Goal: Task Accomplishment & Management: Complete application form

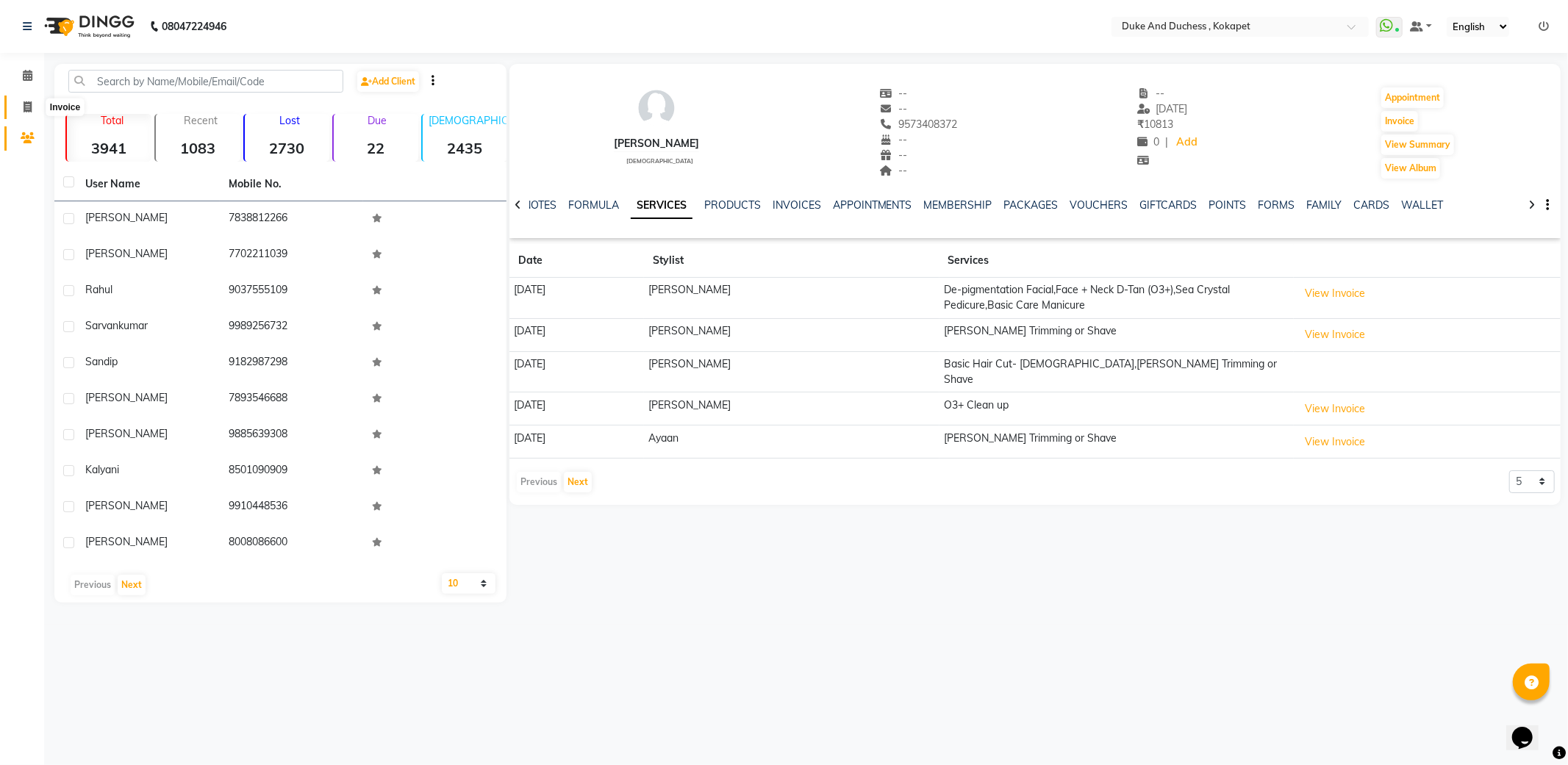
click at [28, 101] on icon at bounding box center [27, 106] width 8 height 11
select select "service"
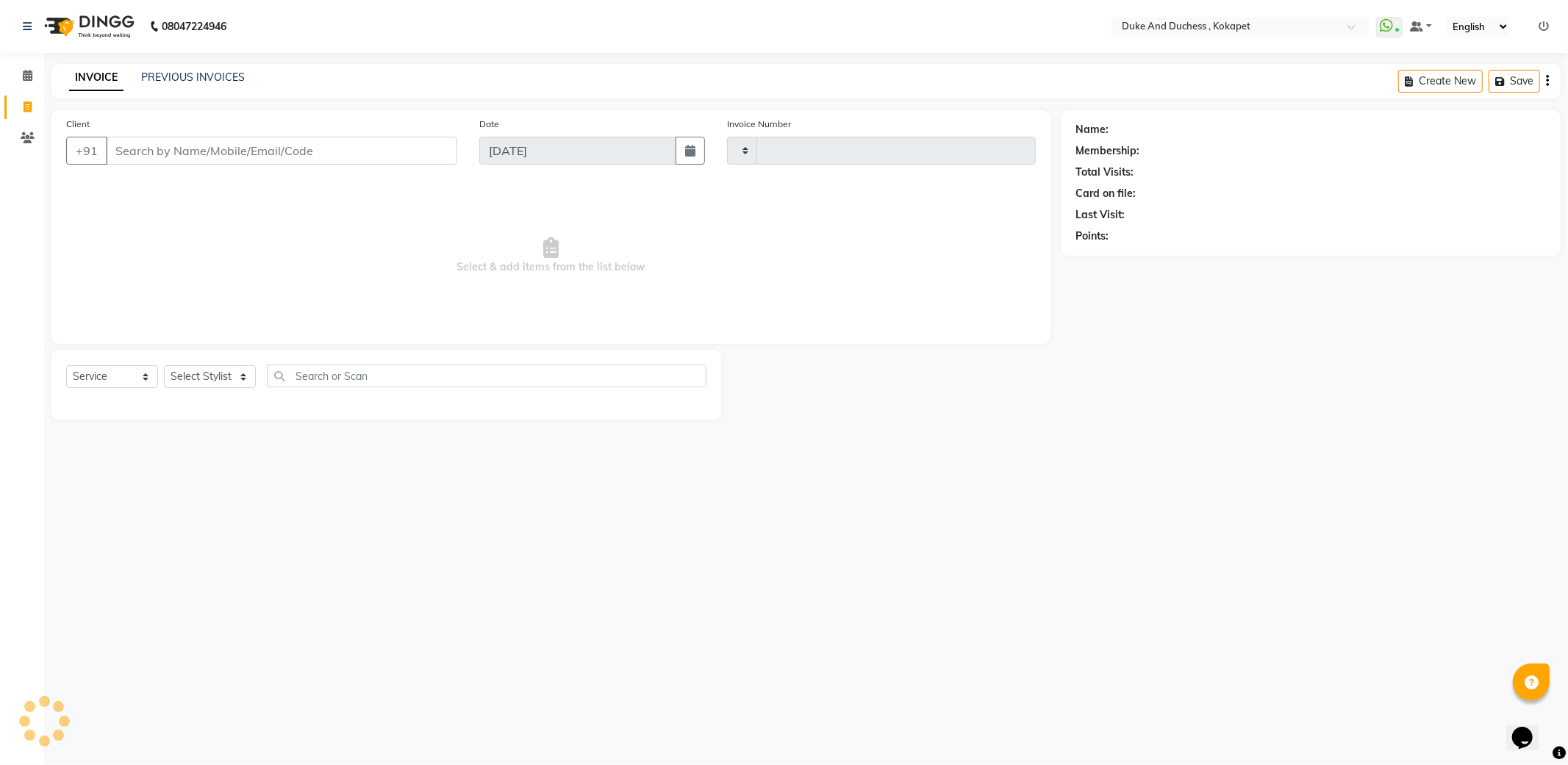
type input "5217"
select select "5687"
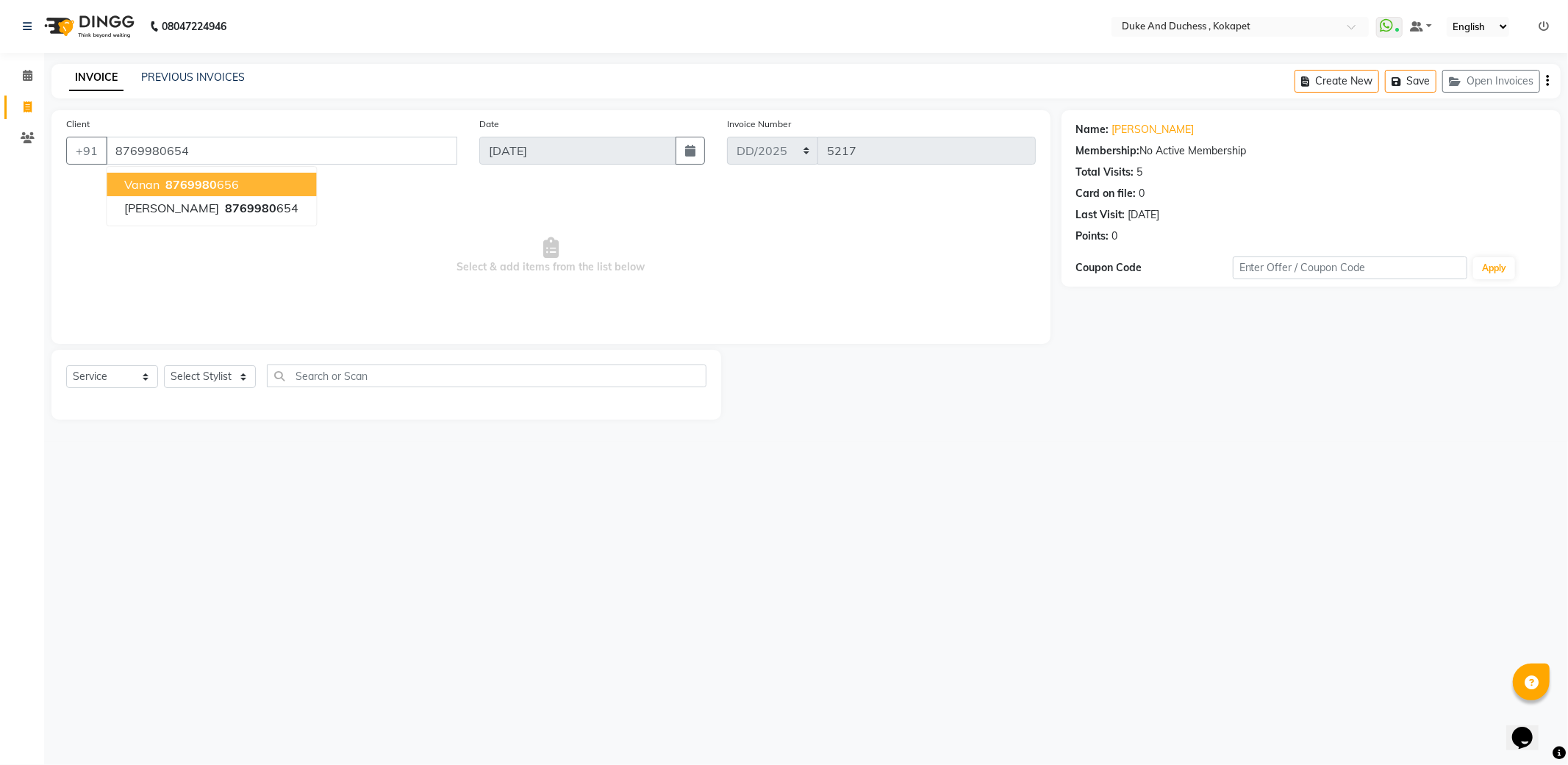
click at [200, 185] on span "8769980" at bounding box center [191, 184] width 51 height 14
type input "8769980656"
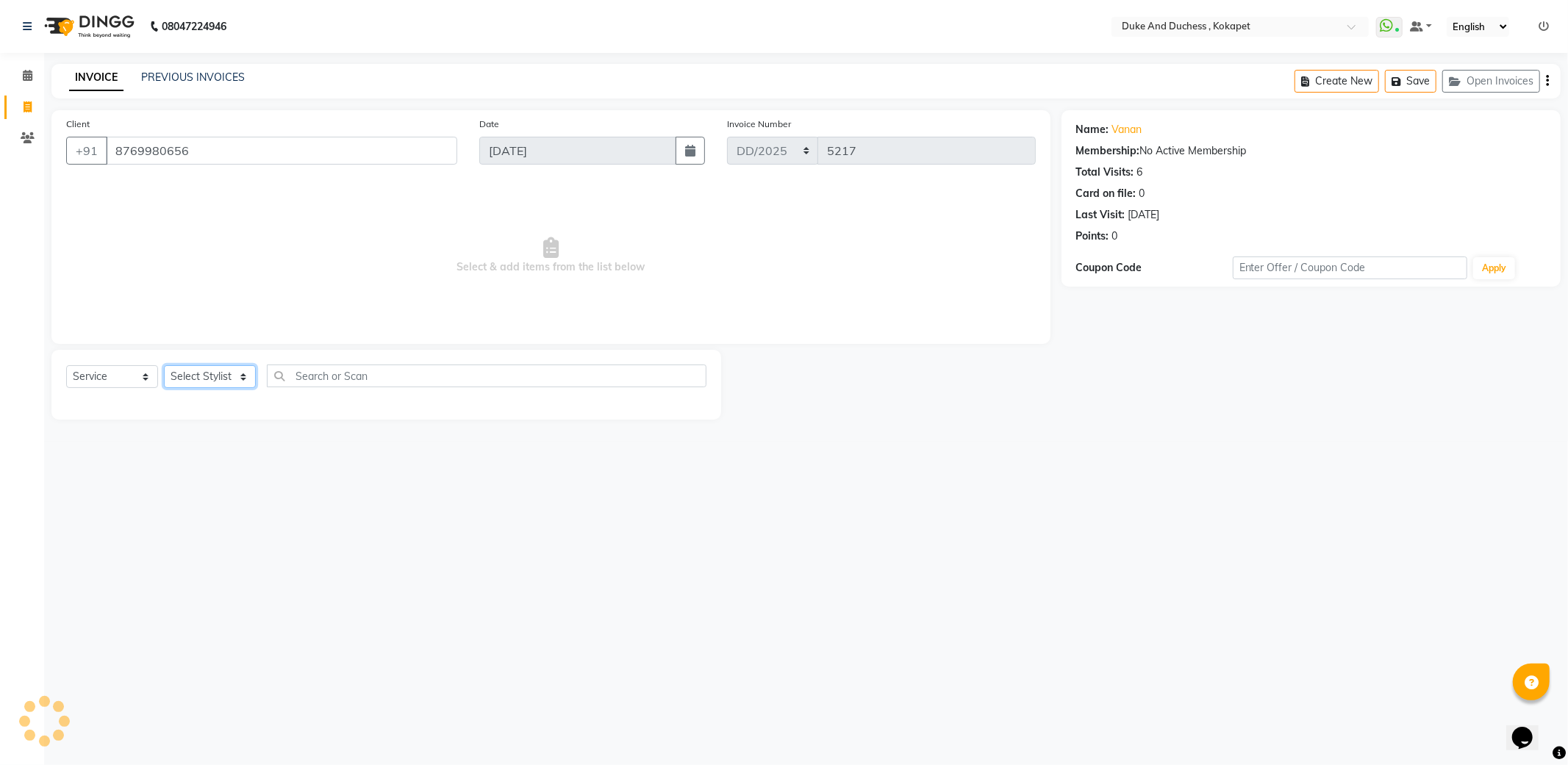
click at [237, 375] on select "Select Stylist Admin [PERSON_NAME] [PERSON_NAME] [PERSON_NAME] [PERSON_NAME] [P…" at bounding box center [209, 376] width 91 height 23
select select "74452"
click at [164, 366] on select "Select Stylist Admin [PERSON_NAME] [PERSON_NAME] [PERSON_NAME] [PERSON_NAME] [P…" at bounding box center [209, 376] width 91 height 23
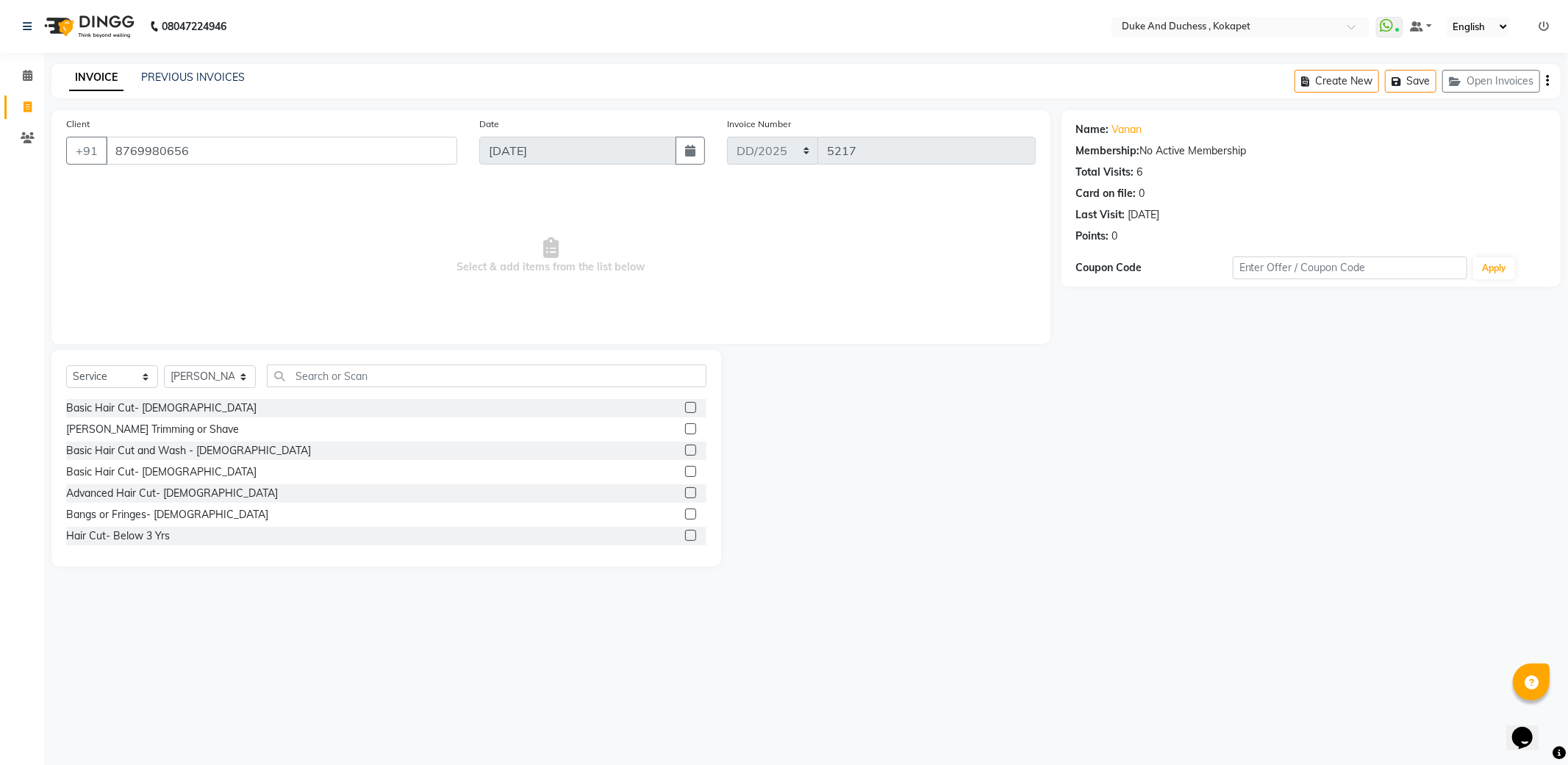
drag, startPoint x: 115, startPoint y: 409, endPoint x: 193, endPoint y: 386, distance: 81.3
click at [116, 409] on div "Basic Hair Cut- [DEMOGRAPHIC_DATA]" at bounding box center [162, 408] width 191 height 15
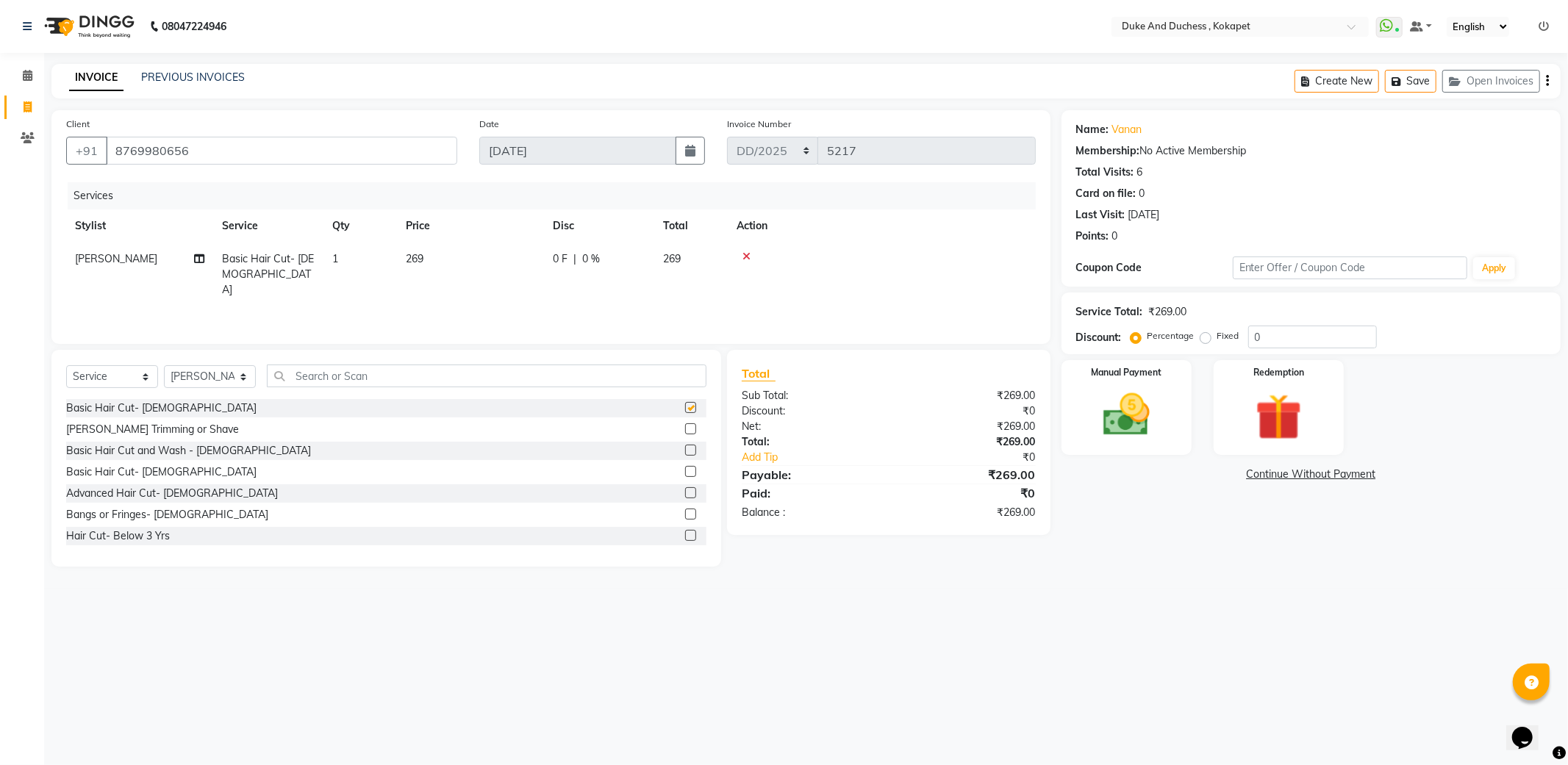
checkbox input "false"
click at [1137, 415] on img at bounding box center [1126, 415] width 79 height 56
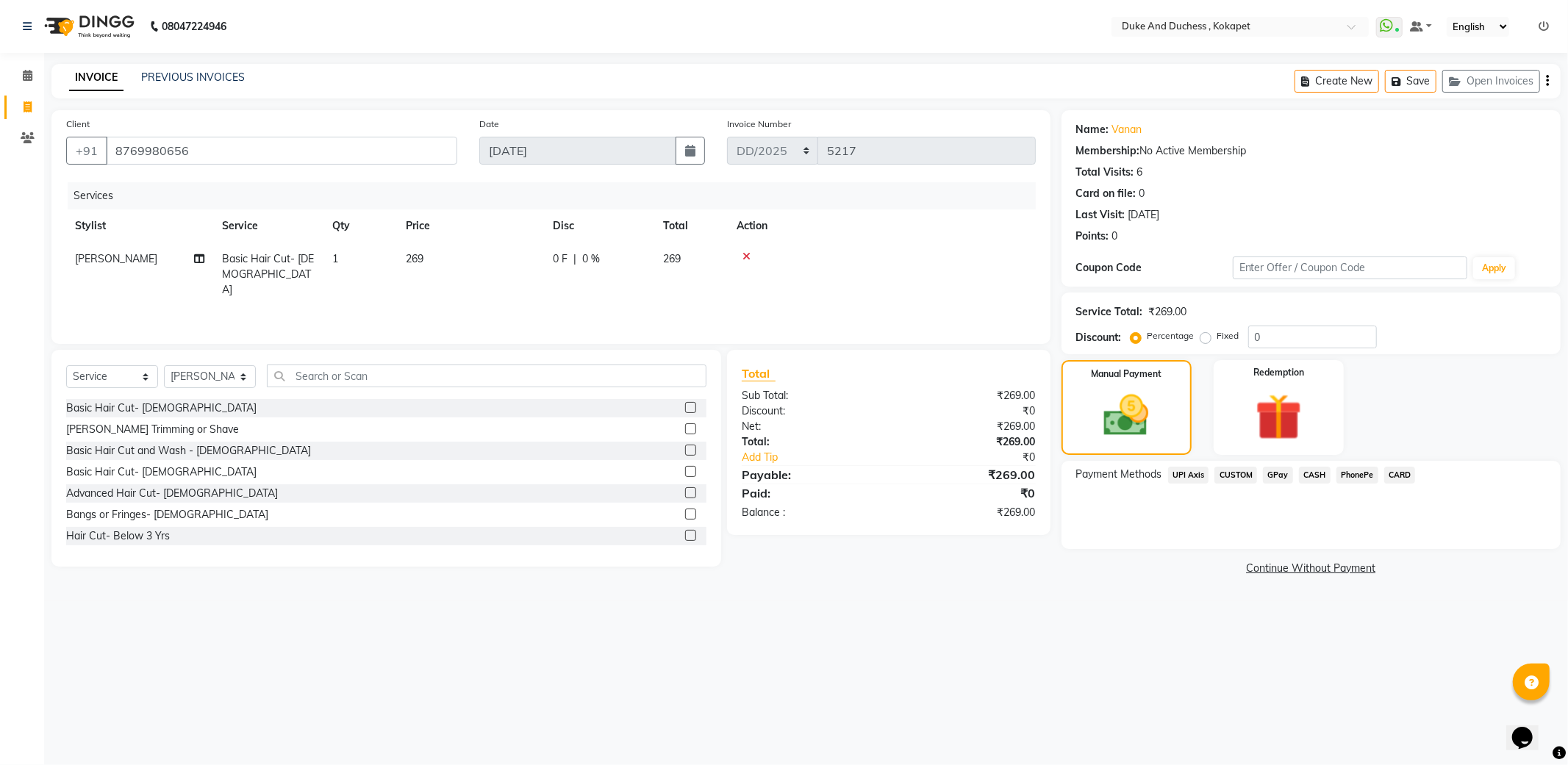
click at [1276, 469] on span "GPay" at bounding box center [1277, 475] width 30 height 17
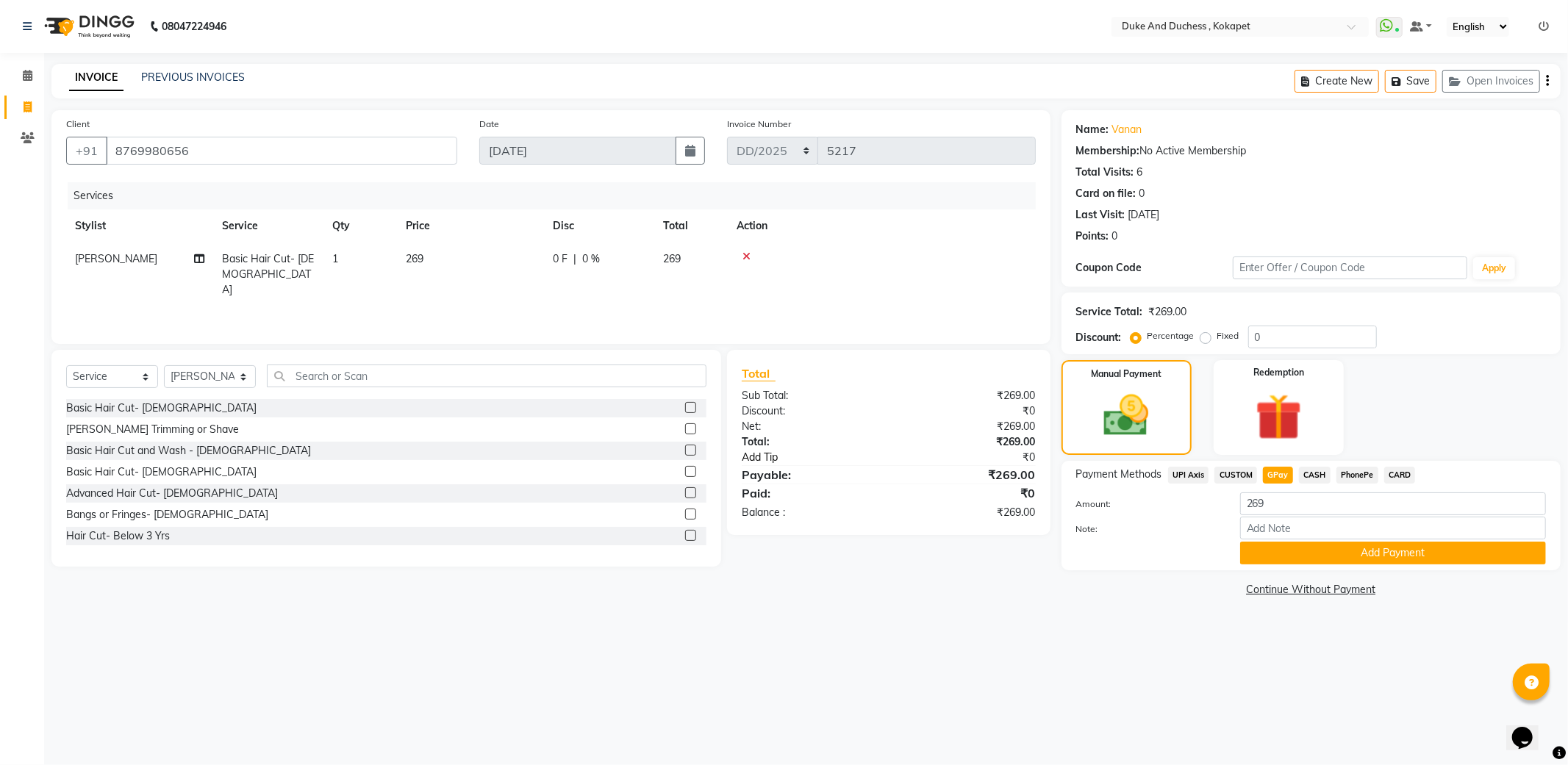
click at [760, 456] on link "Add Tip" at bounding box center [823, 457] width 185 height 15
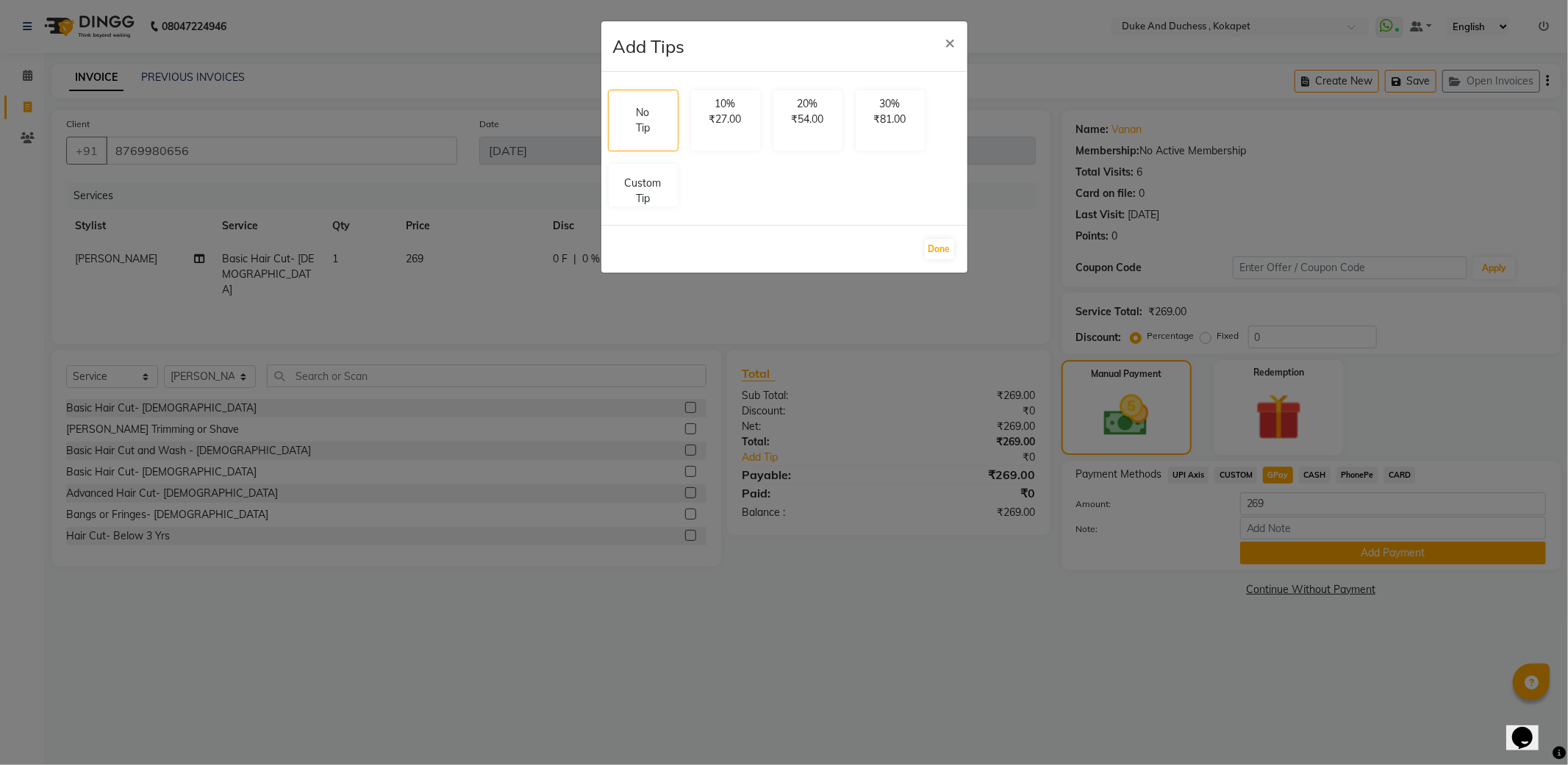
drag, startPoint x: 614, startPoint y: 194, endPoint x: 707, endPoint y: 188, distance: 93.2
click at [614, 193] on div "Custom Tip" at bounding box center [642, 186] width 70 height 44
select select "74452"
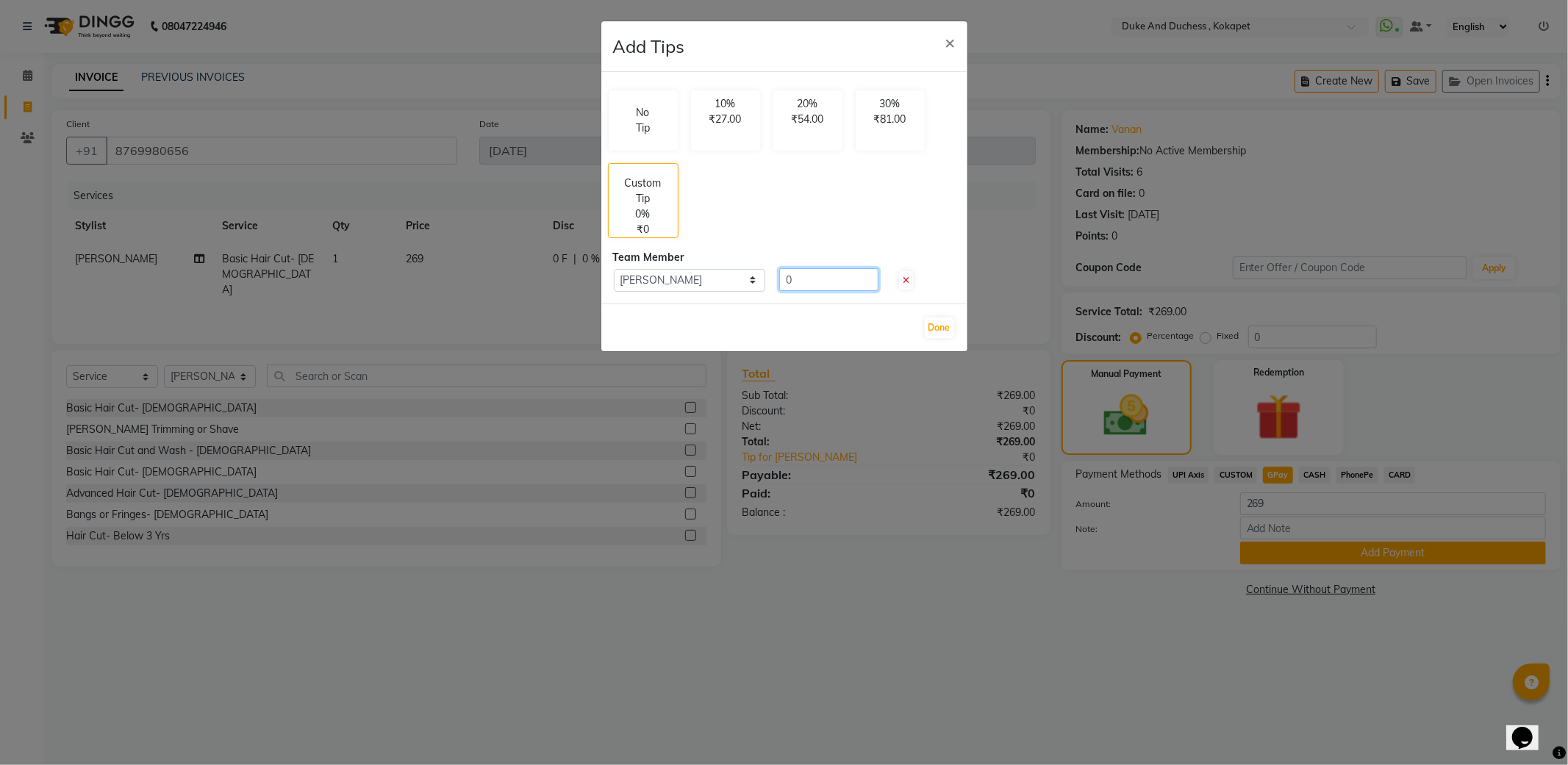
click at [843, 285] on input "0" at bounding box center [828, 280] width 99 height 23
type input "100"
click at [936, 332] on button "Done" at bounding box center [939, 327] width 30 height 20
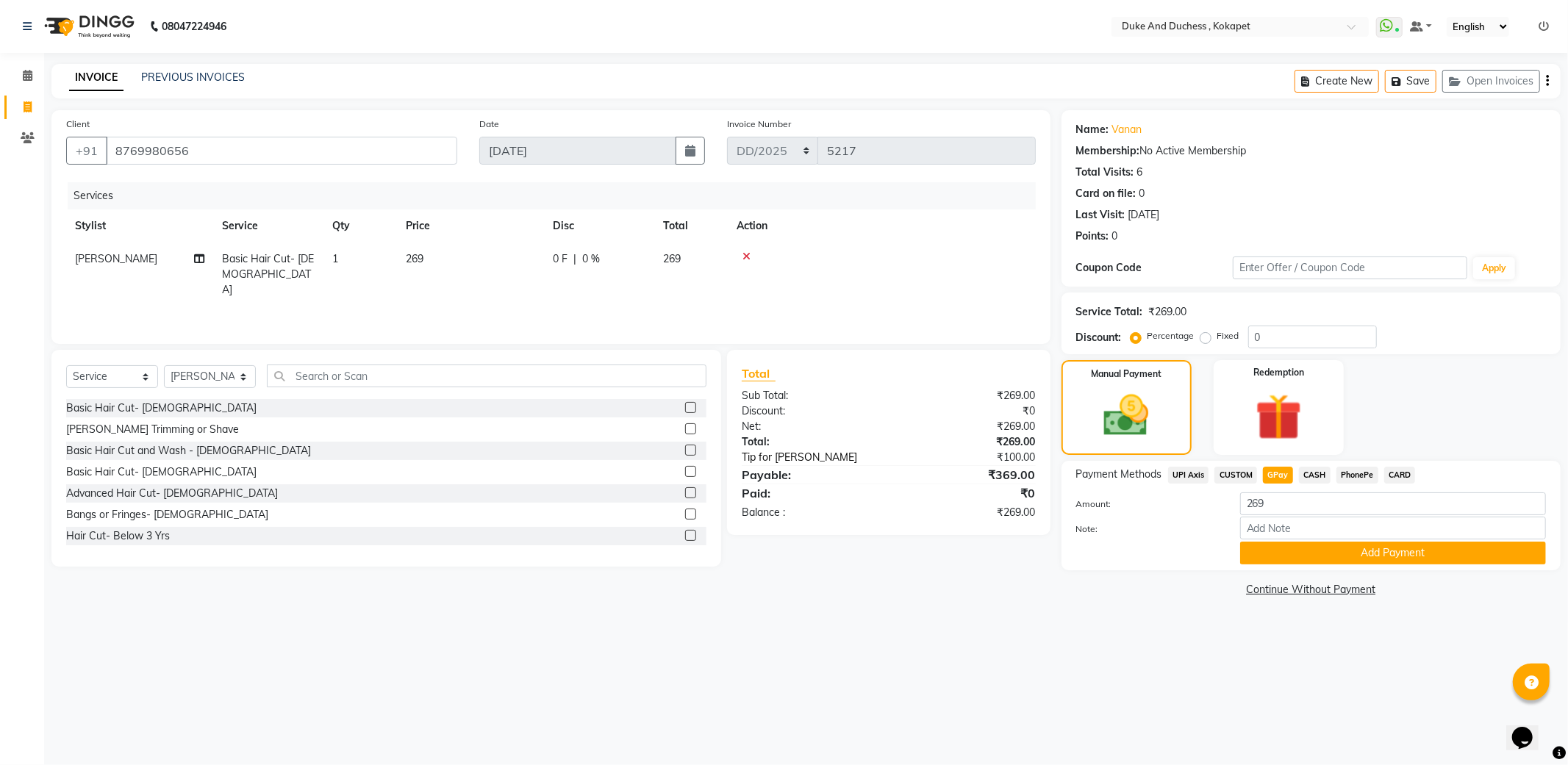
click at [801, 461] on link "Tip for [PERSON_NAME]" at bounding box center [823, 457] width 185 height 15
select select "74452"
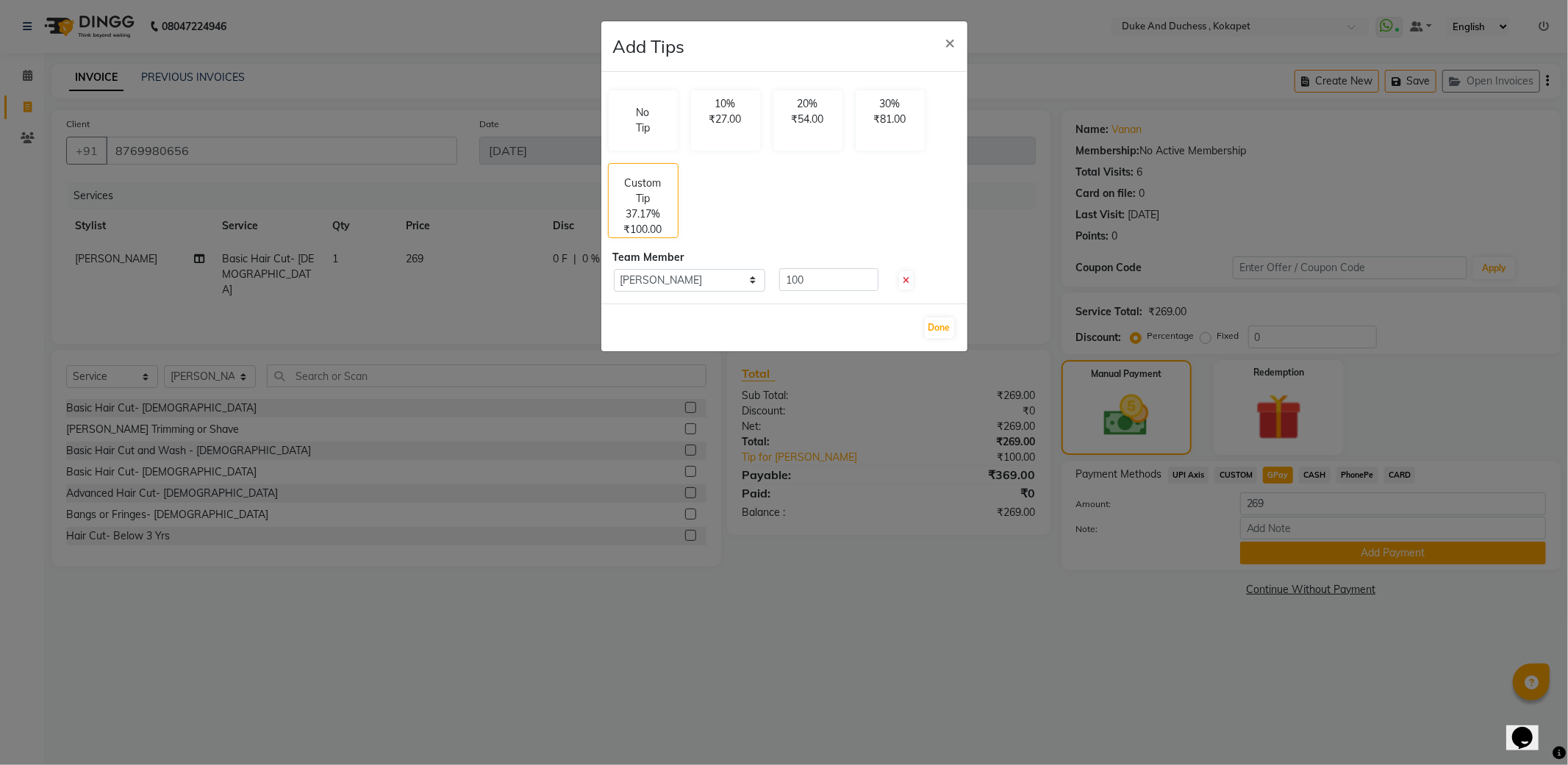
drag, startPoint x: 827, startPoint y: 257, endPoint x: 831, endPoint y: 270, distance: 13.6
click at [829, 262] on div "Team Member" at bounding box center [784, 258] width 343 height 15
click at [831, 273] on input "100" at bounding box center [828, 280] width 99 height 23
type input "101"
click at [943, 331] on button "Done" at bounding box center [939, 327] width 30 height 20
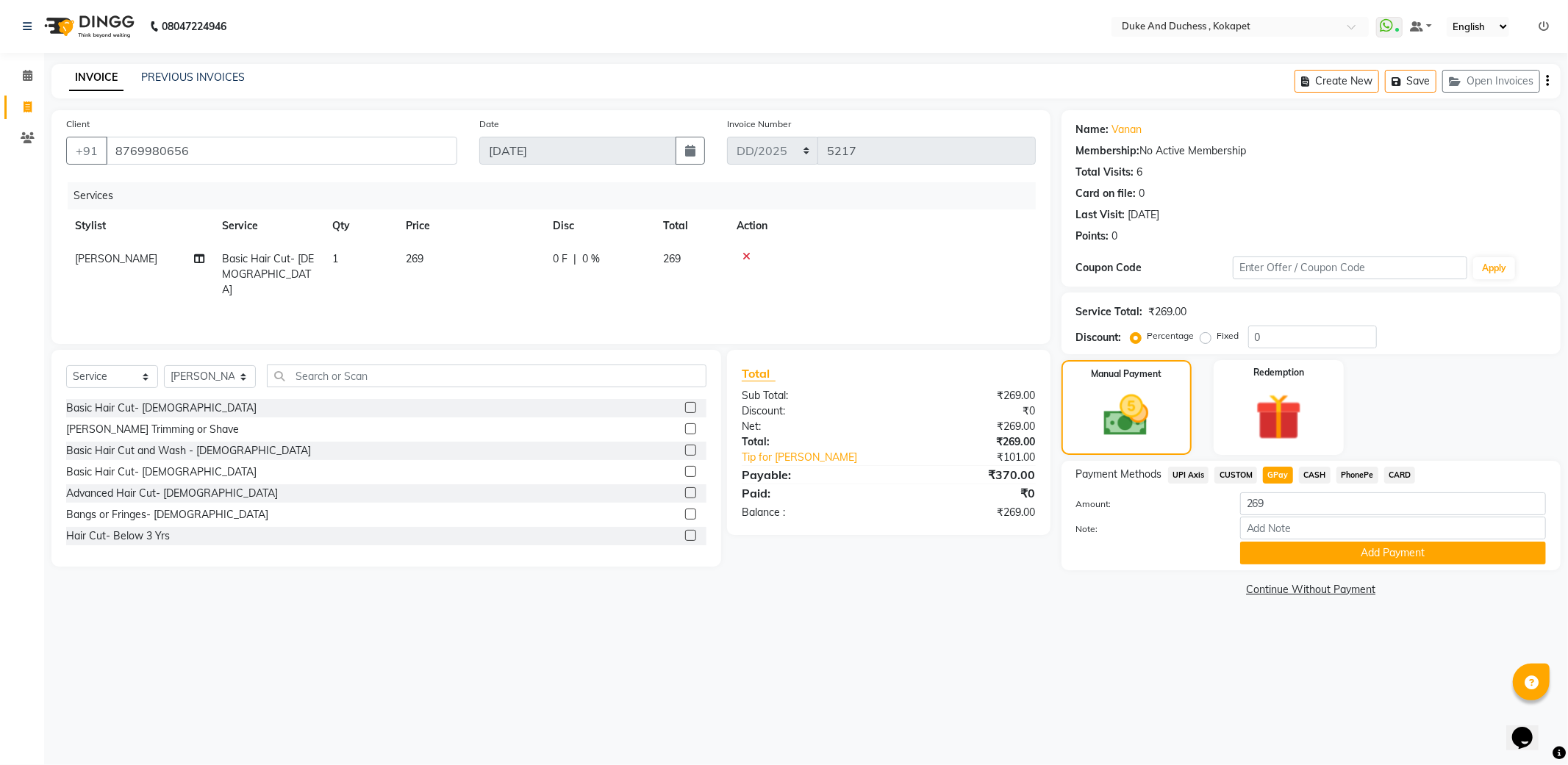
click at [1214, 473] on span "CUSTOM" at bounding box center [1235, 475] width 42 height 17
type input "370"
click at [1273, 472] on span "GPay" at bounding box center [1277, 475] width 30 height 17
click at [1339, 553] on button "Add Payment" at bounding box center [1393, 553] width 306 height 23
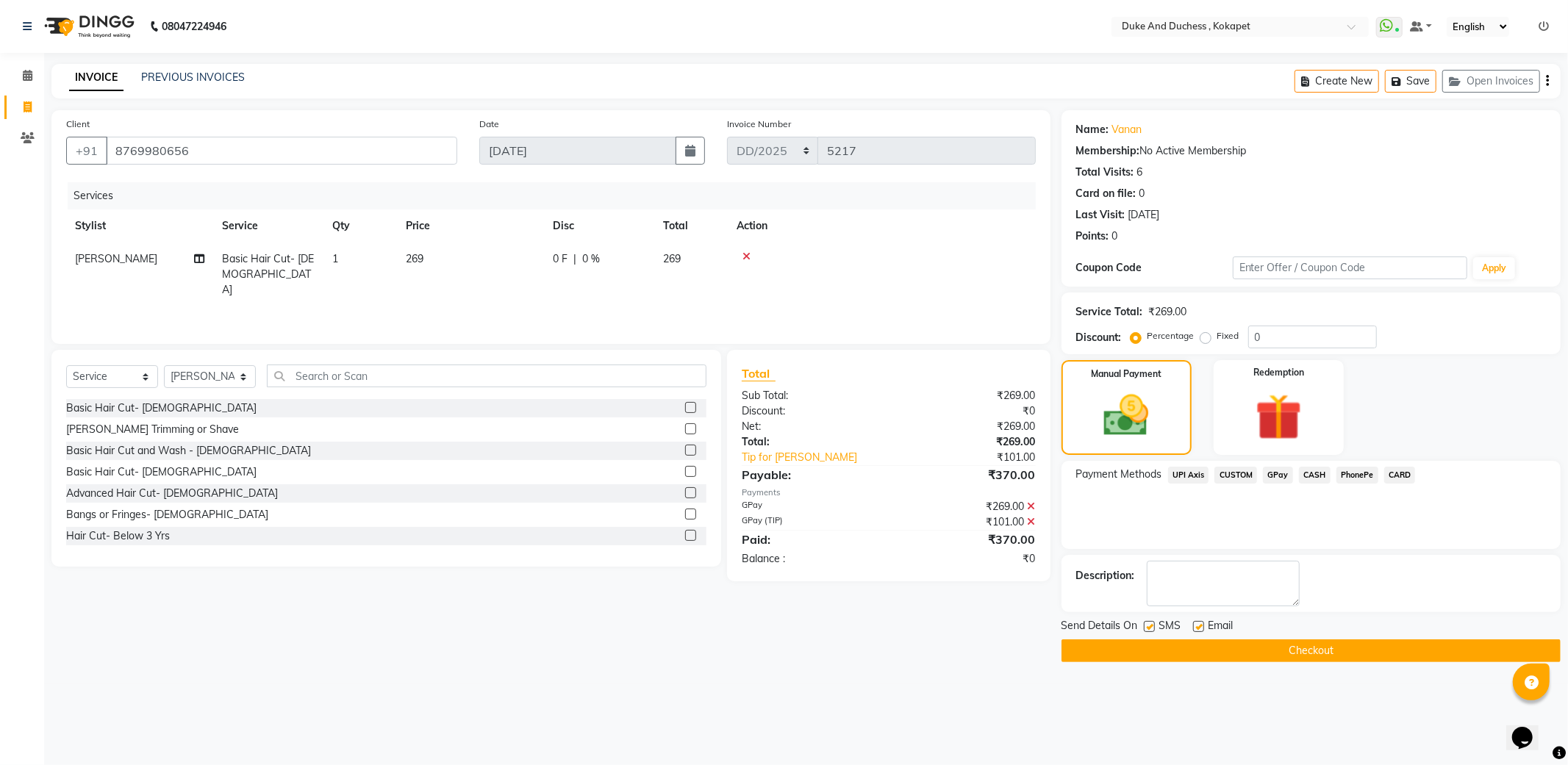
click at [1332, 652] on button "Checkout" at bounding box center [1311, 650] width 499 height 23
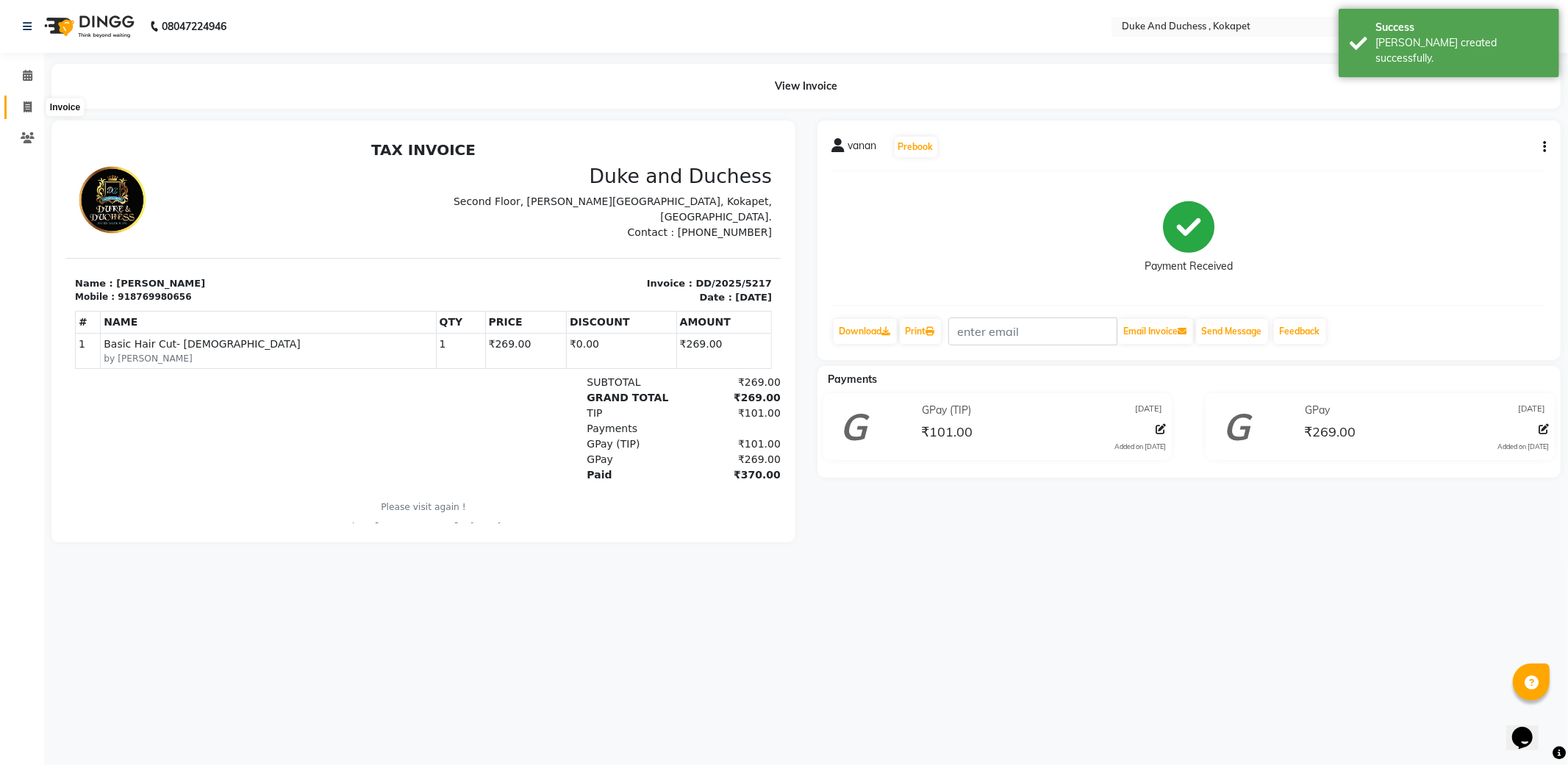
click at [33, 113] on span at bounding box center [27, 108] width 26 height 17
select select "service"
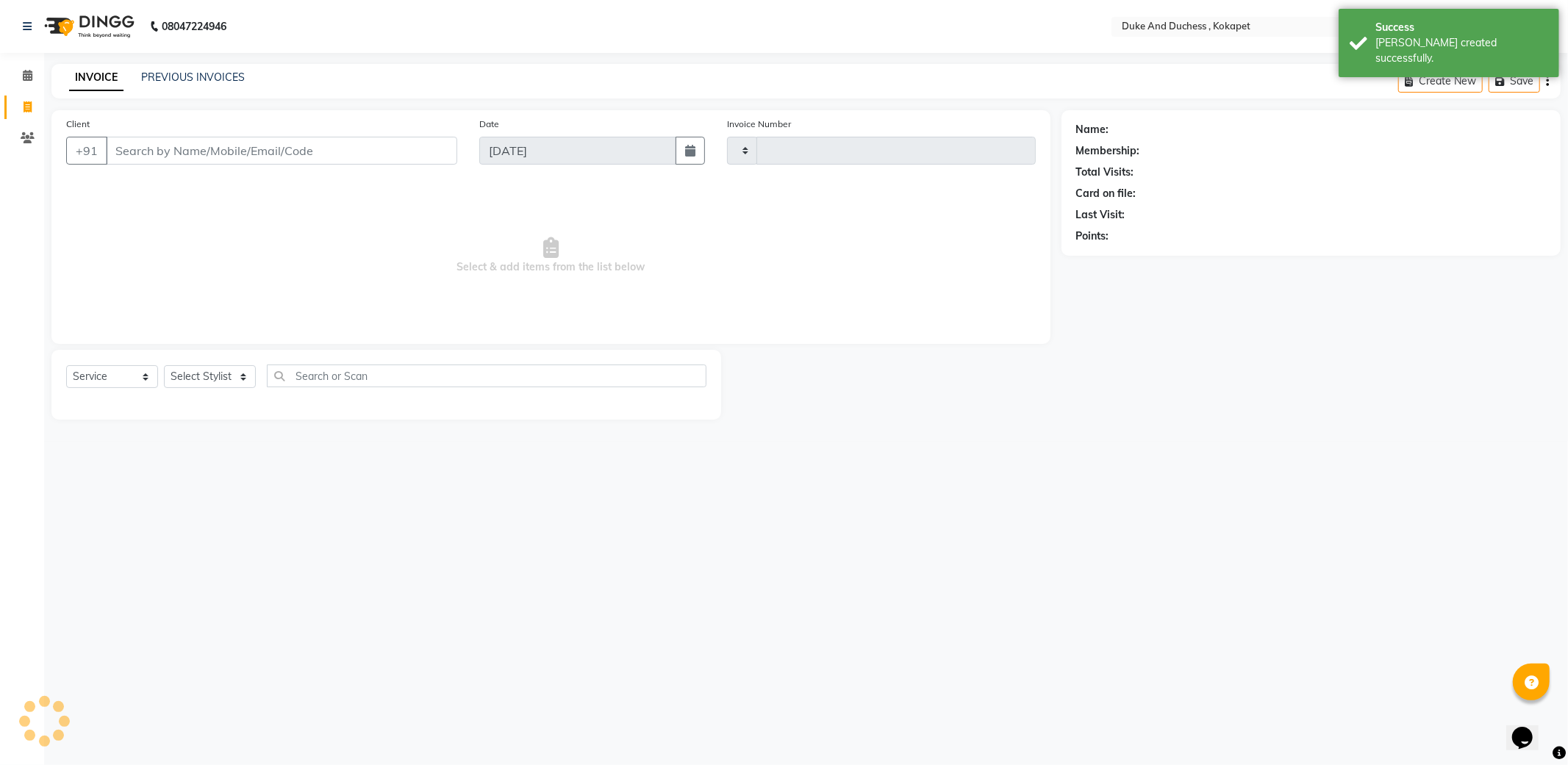
type input "5218"
select select "5687"
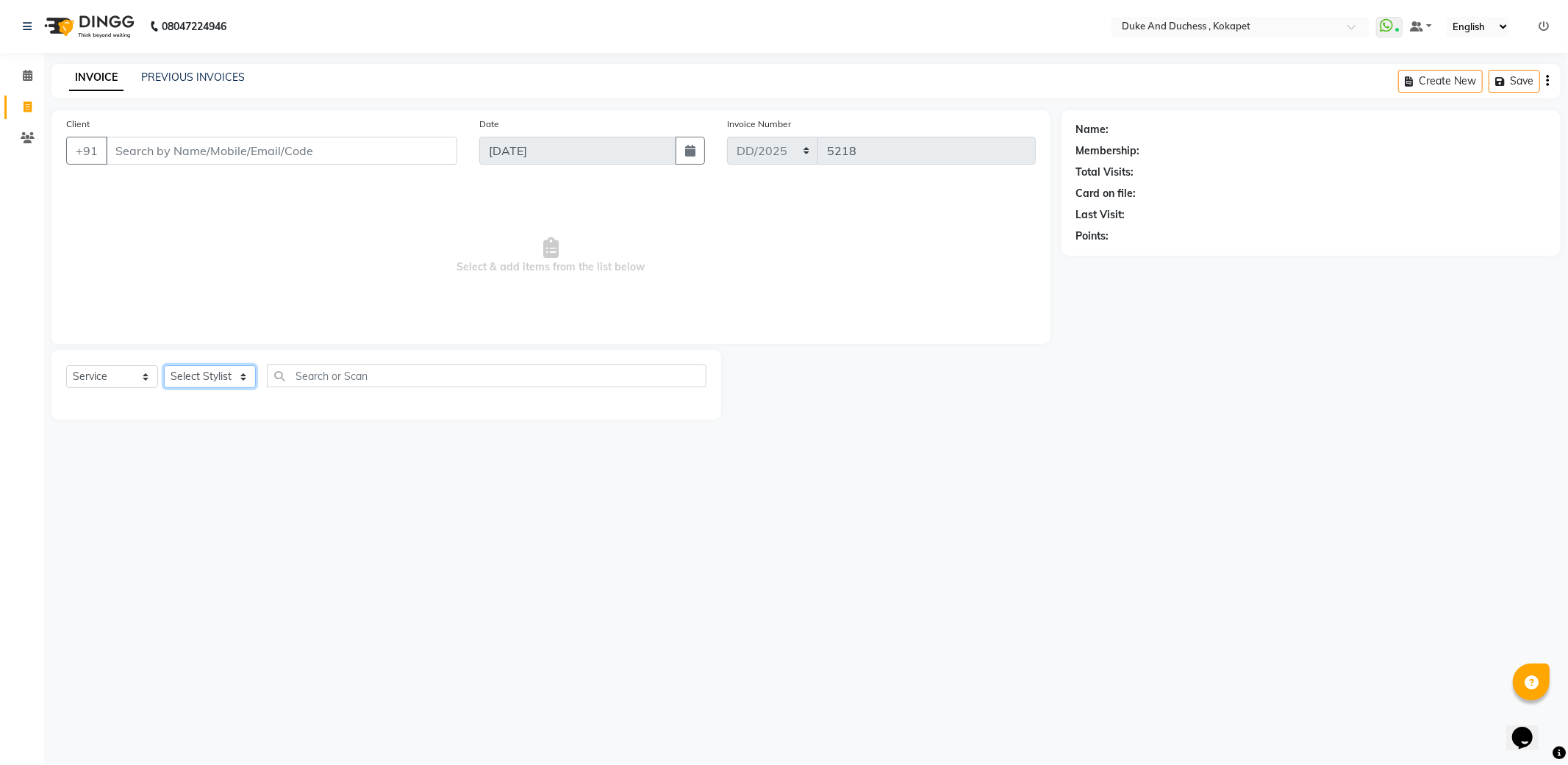
click at [202, 369] on select "Select Stylist Admin [PERSON_NAME] [PERSON_NAME] [PERSON_NAME] [PERSON_NAME] [P…" at bounding box center [209, 376] width 91 height 23
select select "38838"
click at [164, 366] on select "Select Stylist Admin [PERSON_NAME] [PERSON_NAME] [PERSON_NAME] [PERSON_NAME] [P…" at bounding box center [209, 376] width 91 height 23
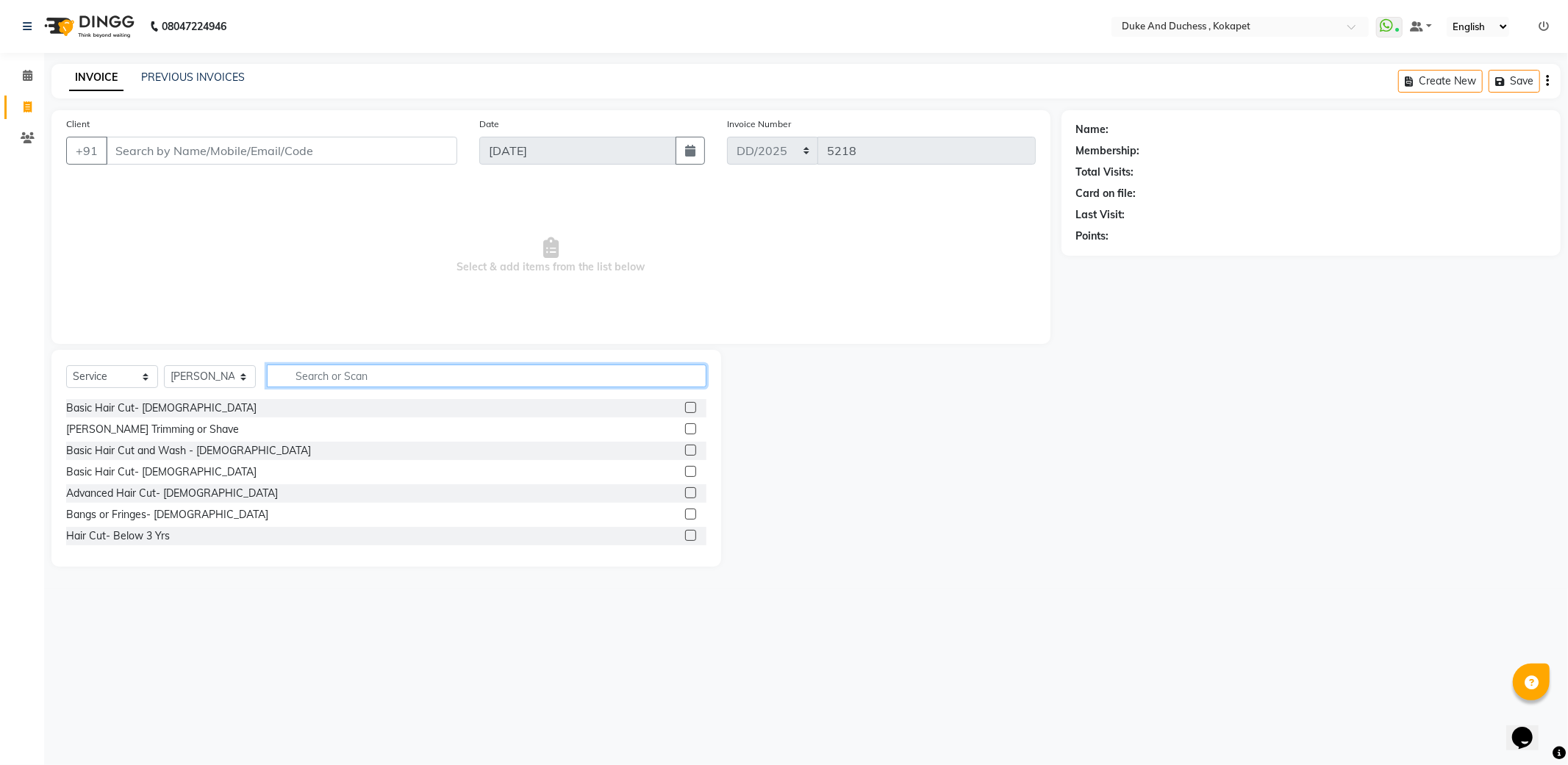
click at [326, 366] on input "text" at bounding box center [486, 376] width 440 height 23
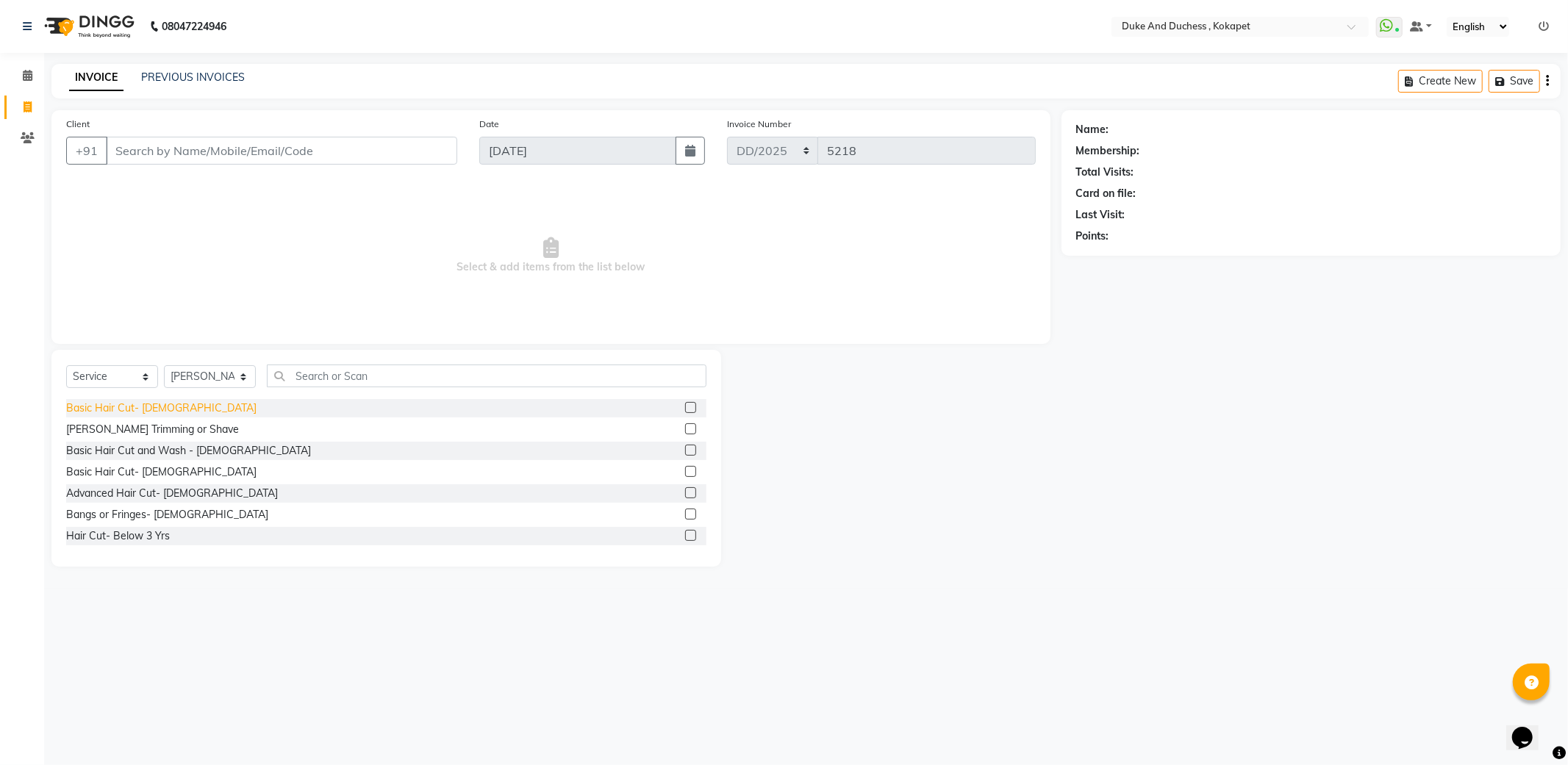
click at [134, 412] on div "Basic Hair Cut- [DEMOGRAPHIC_DATA]" at bounding box center [162, 408] width 191 height 15
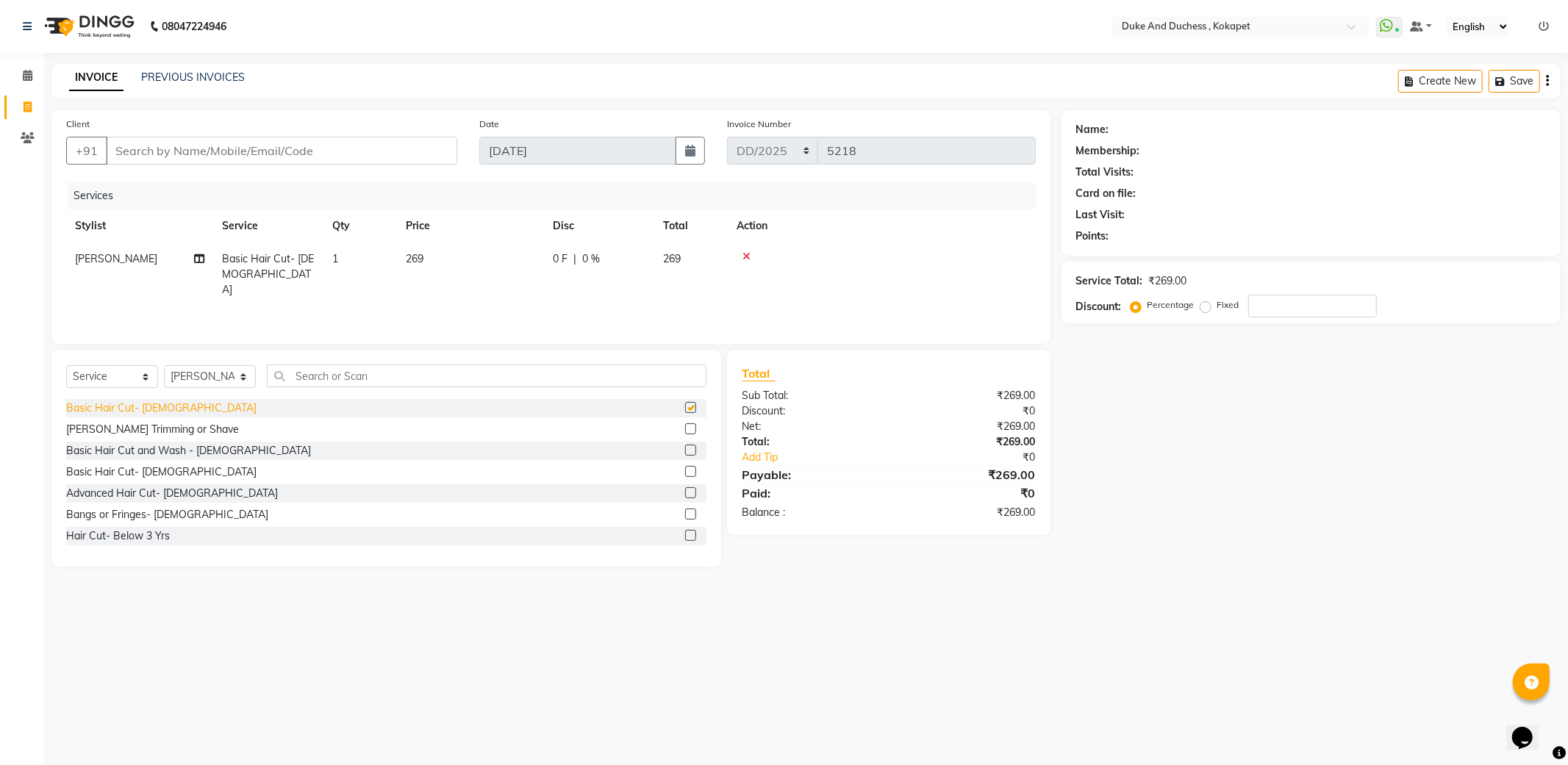
checkbox input "false"
click at [746, 251] on icon at bounding box center [746, 256] width 8 height 11
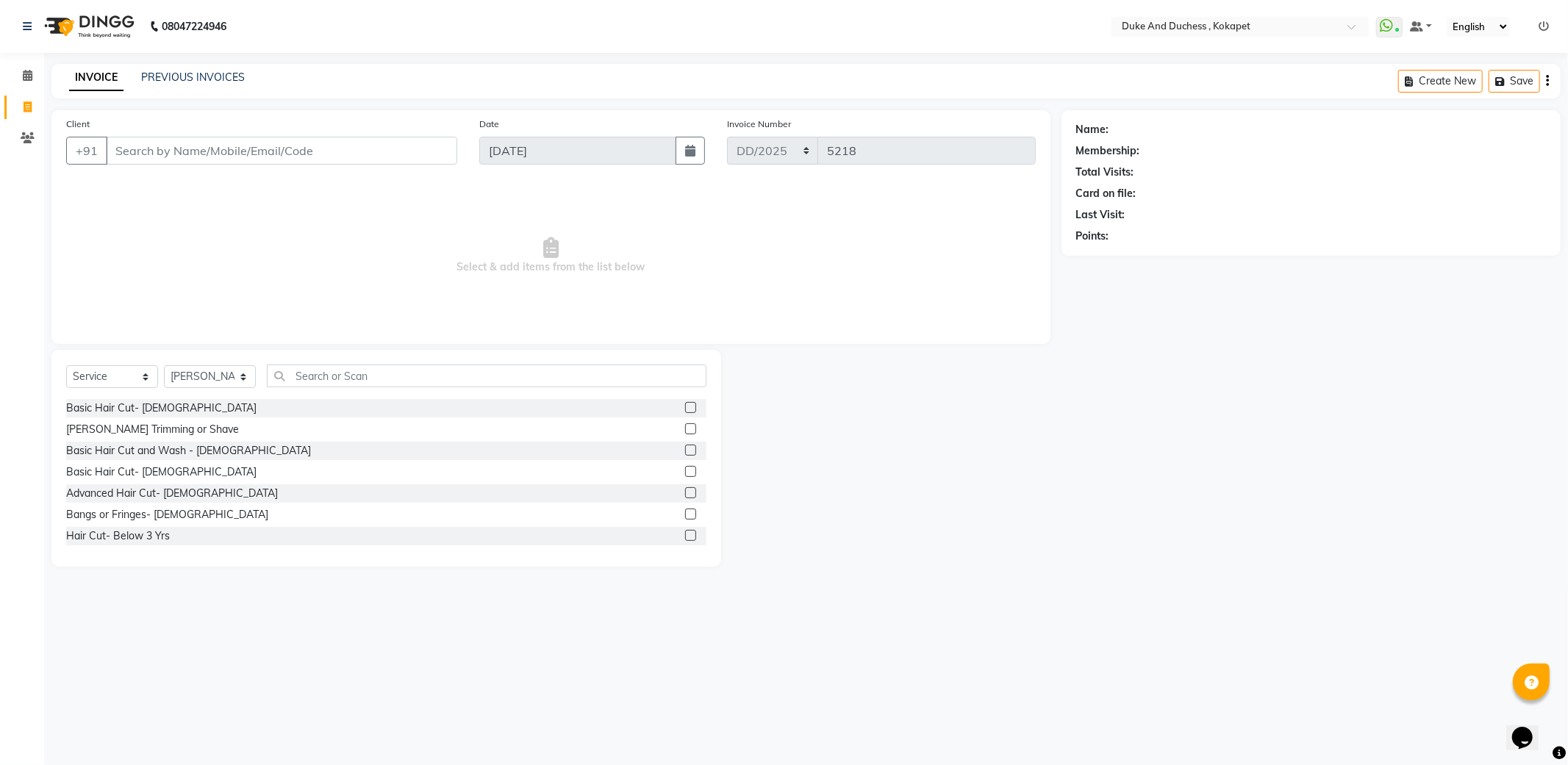
click at [344, 388] on div "Select Service Product Membership Package Voucher Prepaid Gift Card Select Styl…" at bounding box center [386, 382] width 640 height 35
click at [341, 369] on input "text" at bounding box center [486, 376] width 440 height 23
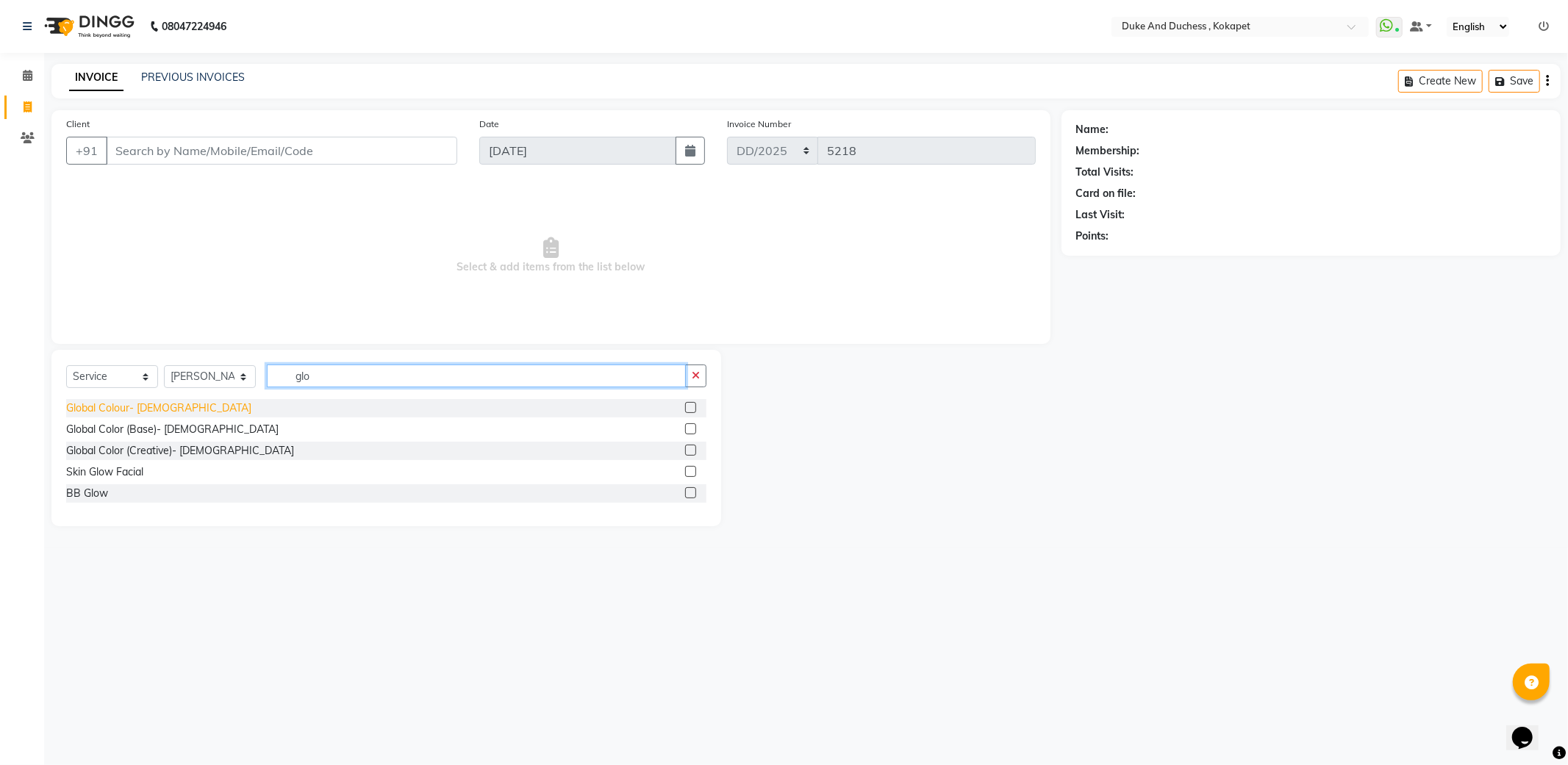
type input "glo"
click at [128, 415] on div "Global Colour- [DEMOGRAPHIC_DATA]" at bounding box center [159, 408] width 185 height 15
checkbox input "false"
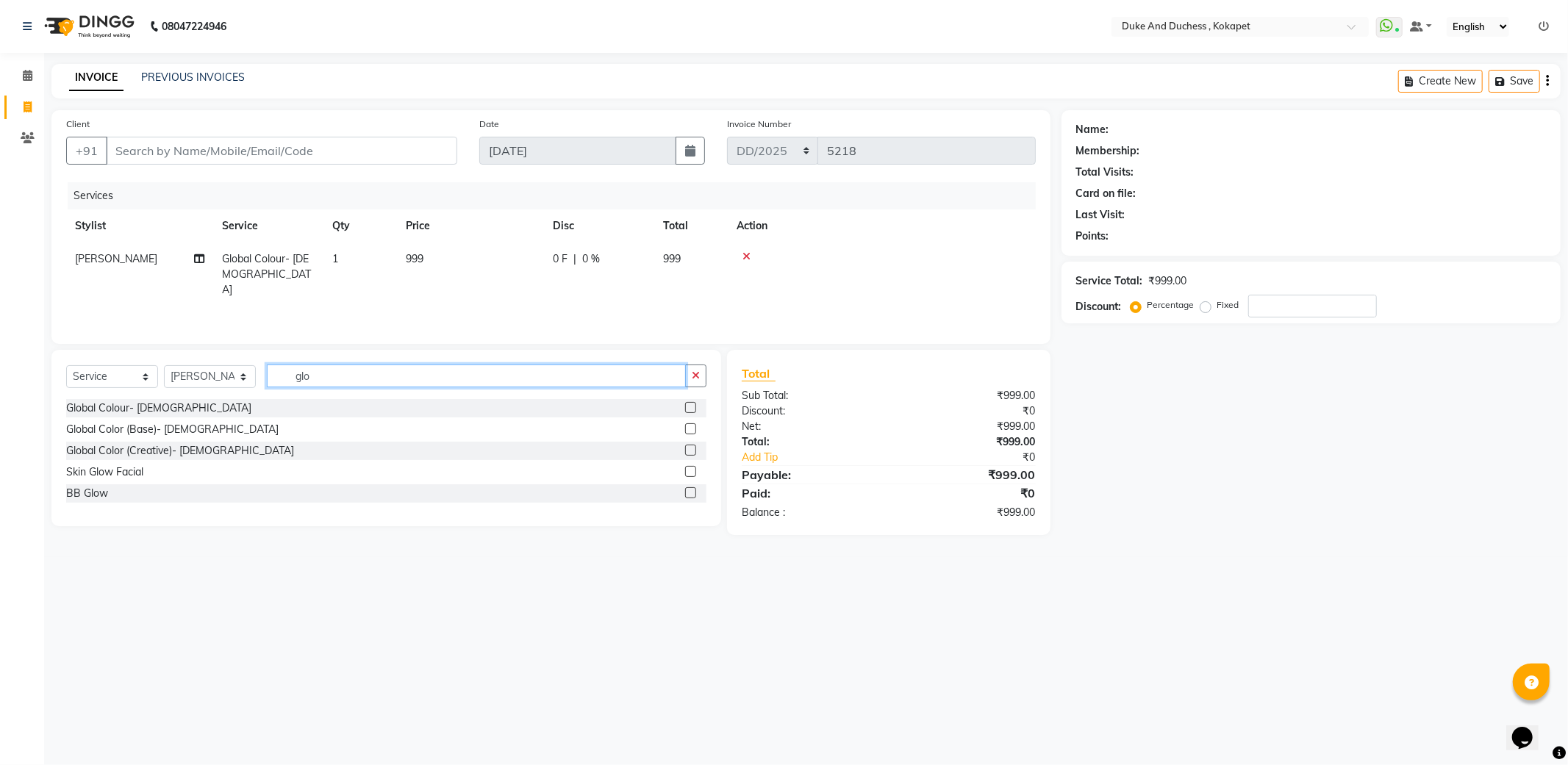
click at [342, 377] on input "glo" at bounding box center [476, 376] width 419 height 23
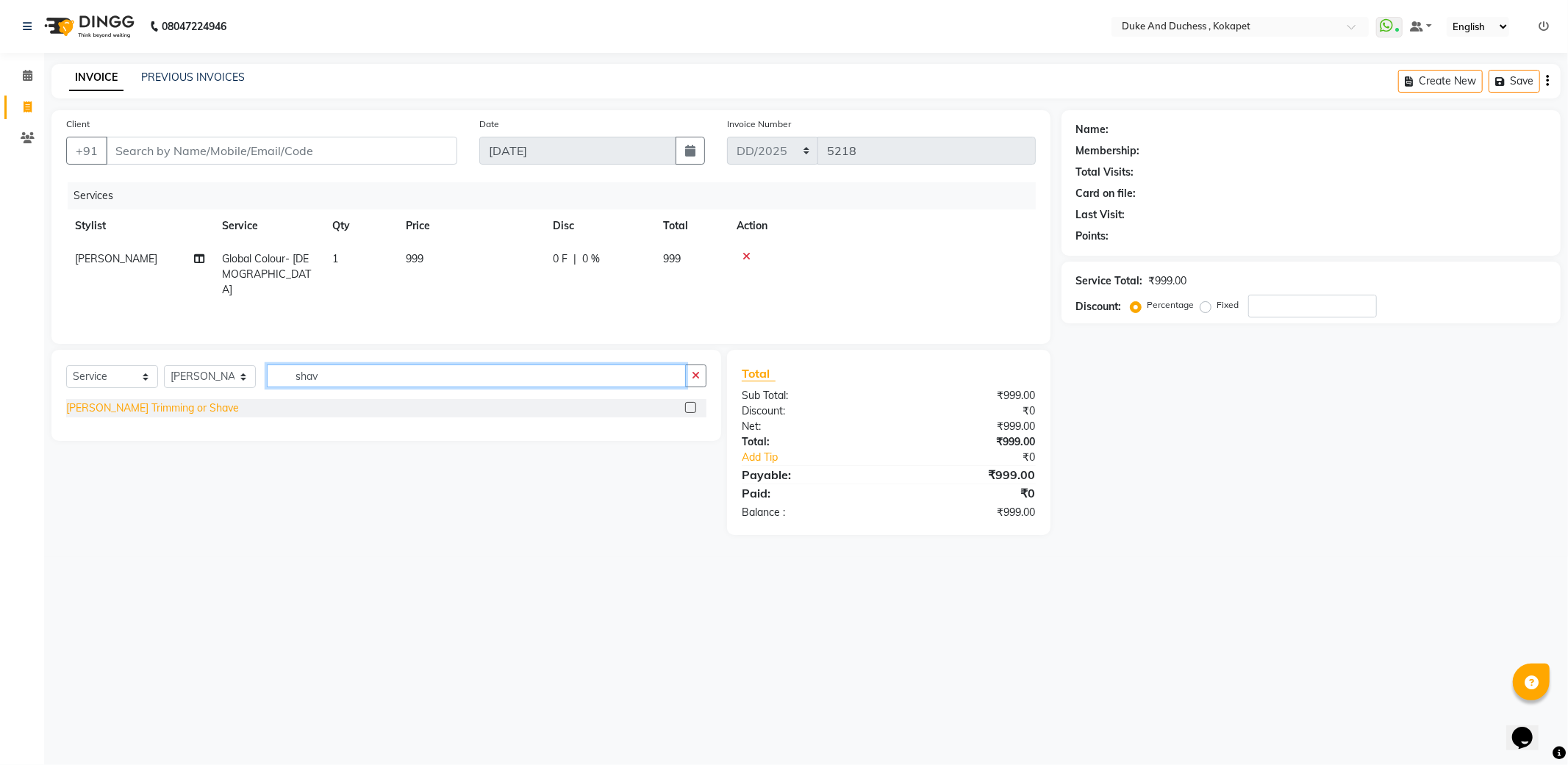
type input "shav"
click at [160, 412] on div "[PERSON_NAME] Trimming or Shave" at bounding box center [152, 408] width 172 height 15
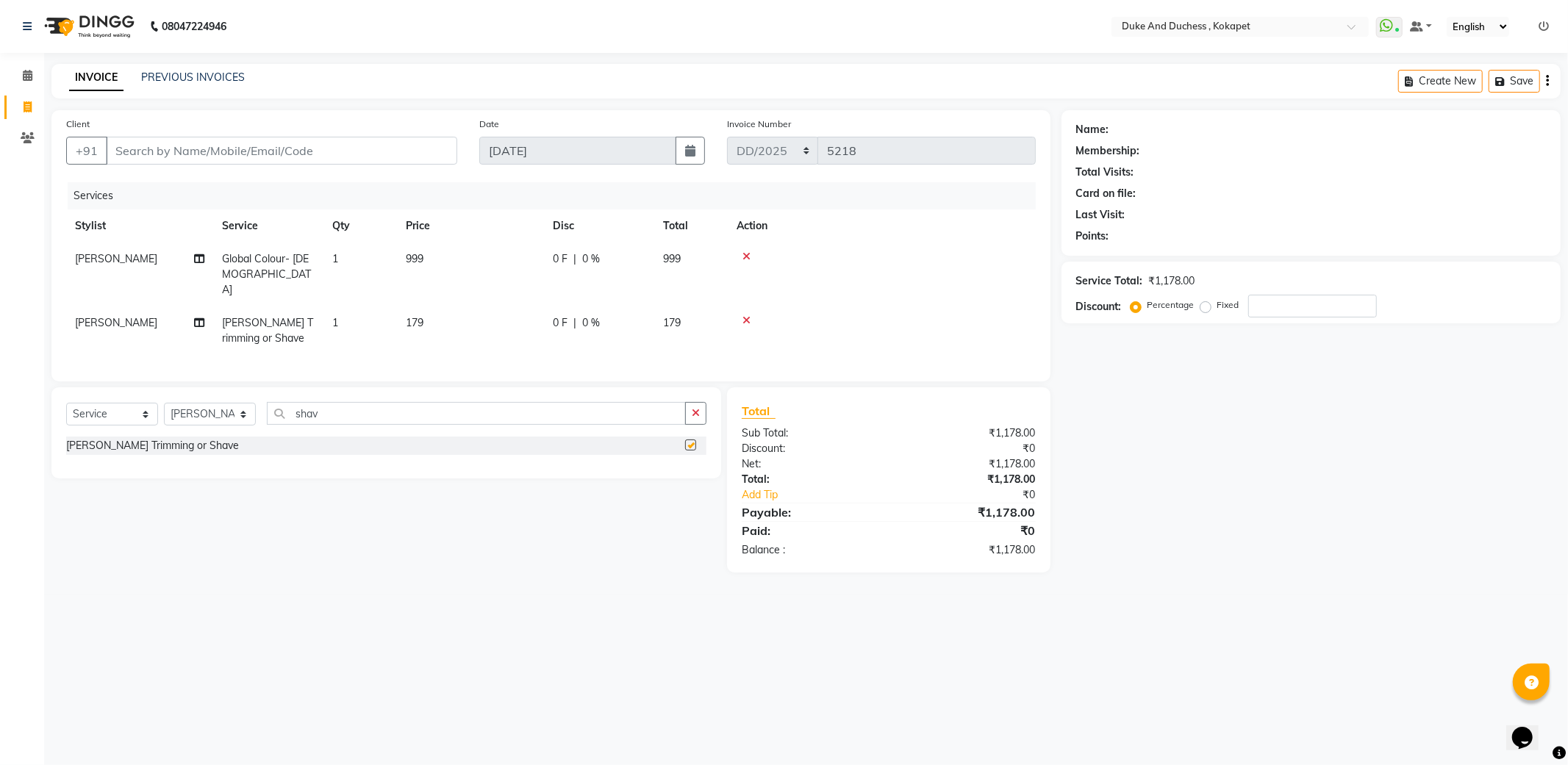
checkbox input "false"
click at [471, 414] on input "shav" at bounding box center [476, 414] width 419 height 23
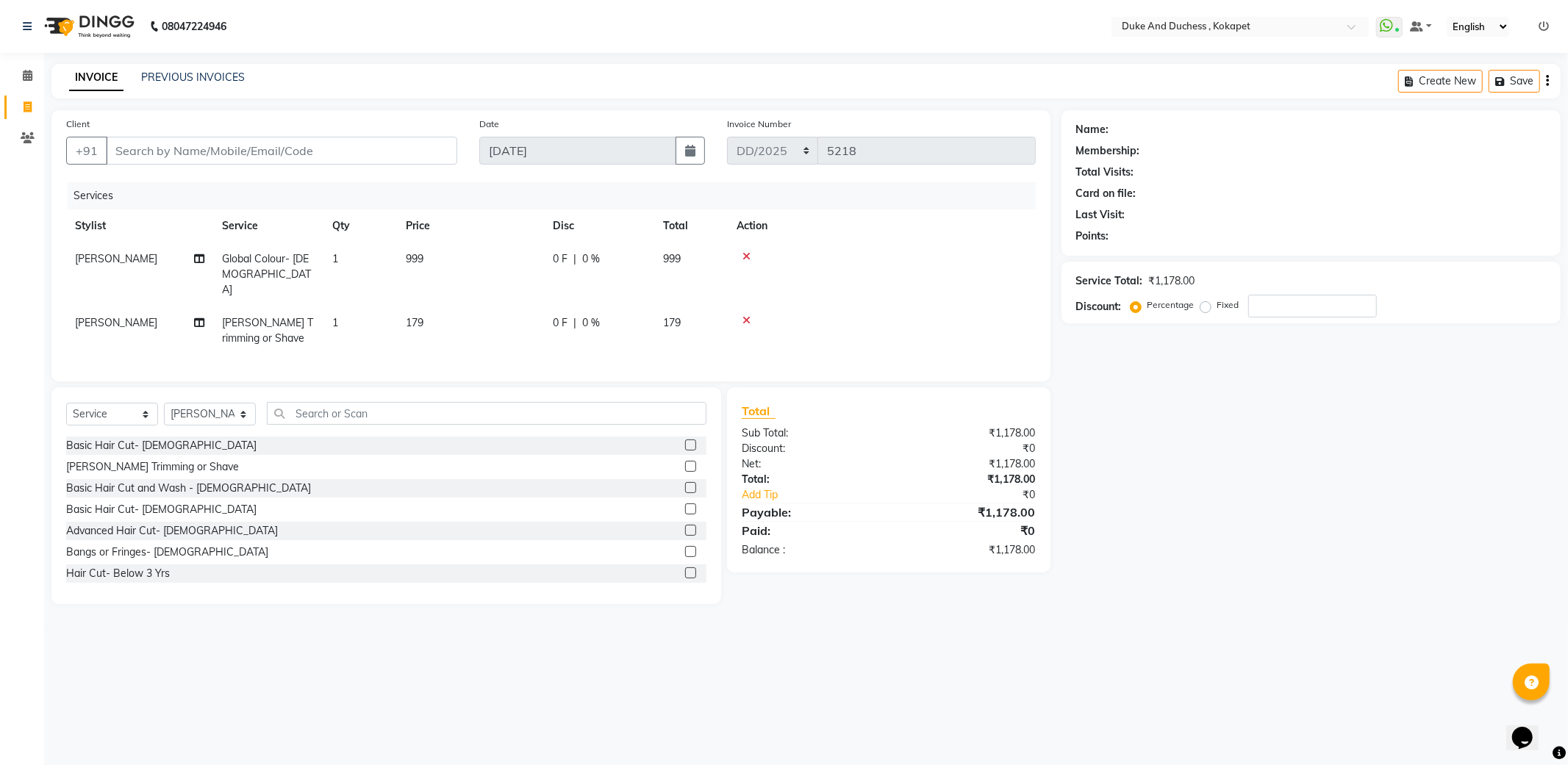
click at [679, 252] on span "999" at bounding box center [672, 259] width 17 height 13
select select "38838"
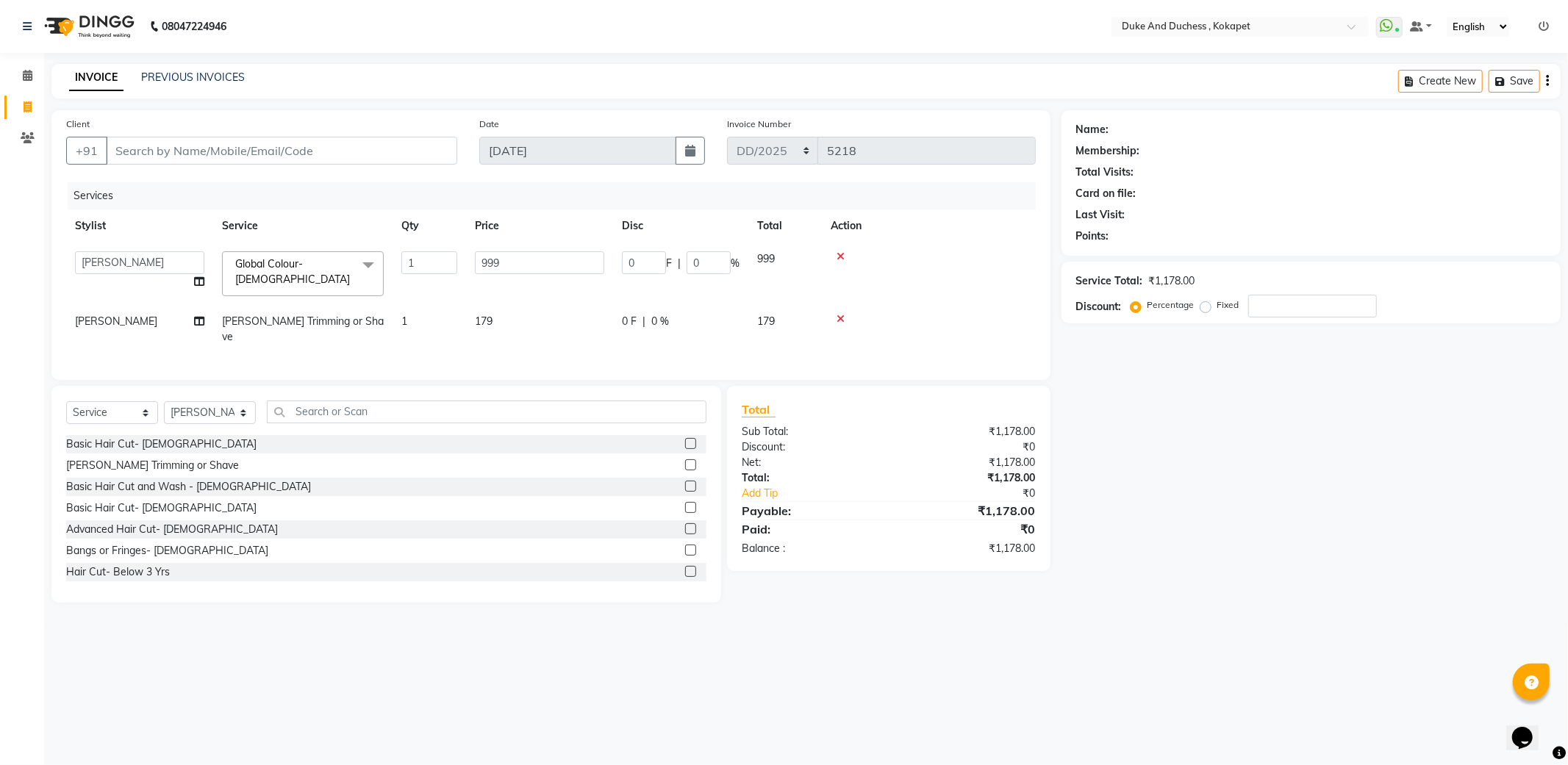
click at [680, 253] on div "0 F | 0 %" at bounding box center [681, 263] width 117 height 23
click at [699, 260] on input "0" at bounding box center [708, 263] width 44 height 23
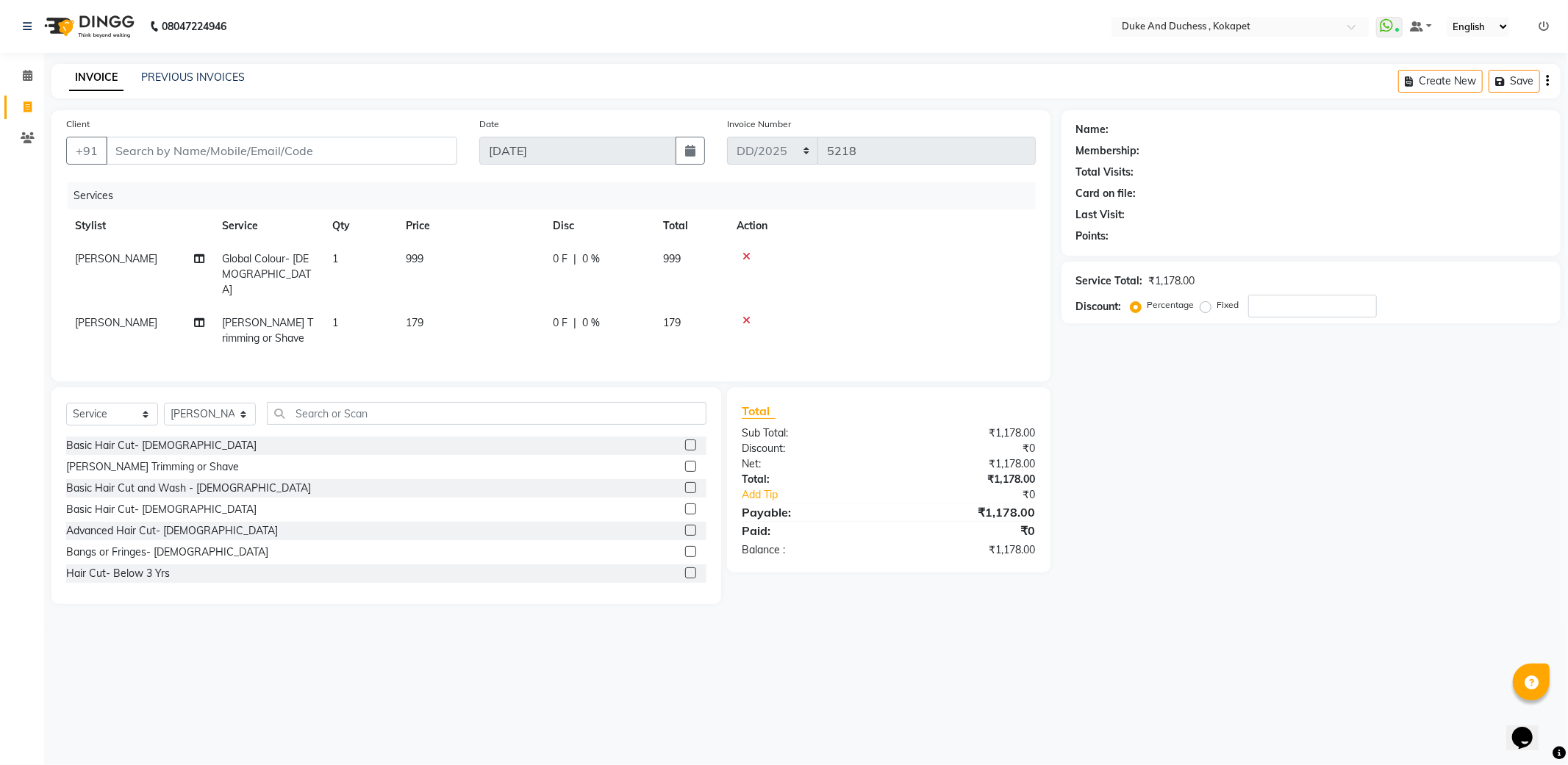
click at [895, 260] on div at bounding box center [882, 256] width 291 height 11
click at [169, 147] on input "Client" at bounding box center [281, 150] width 351 height 28
type input "9"
type input "0"
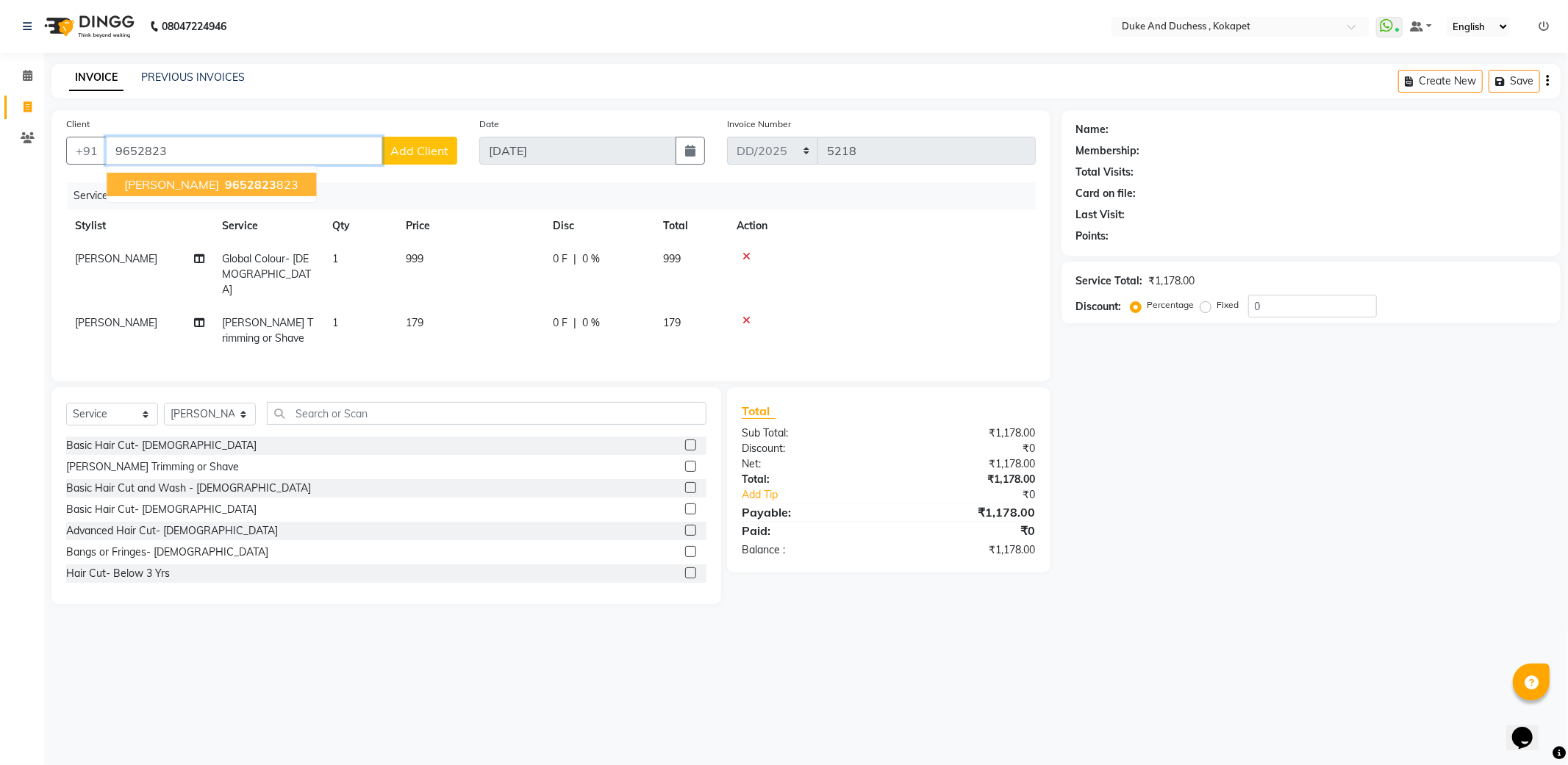
click at [251, 185] on span "9652823" at bounding box center [250, 184] width 51 height 14
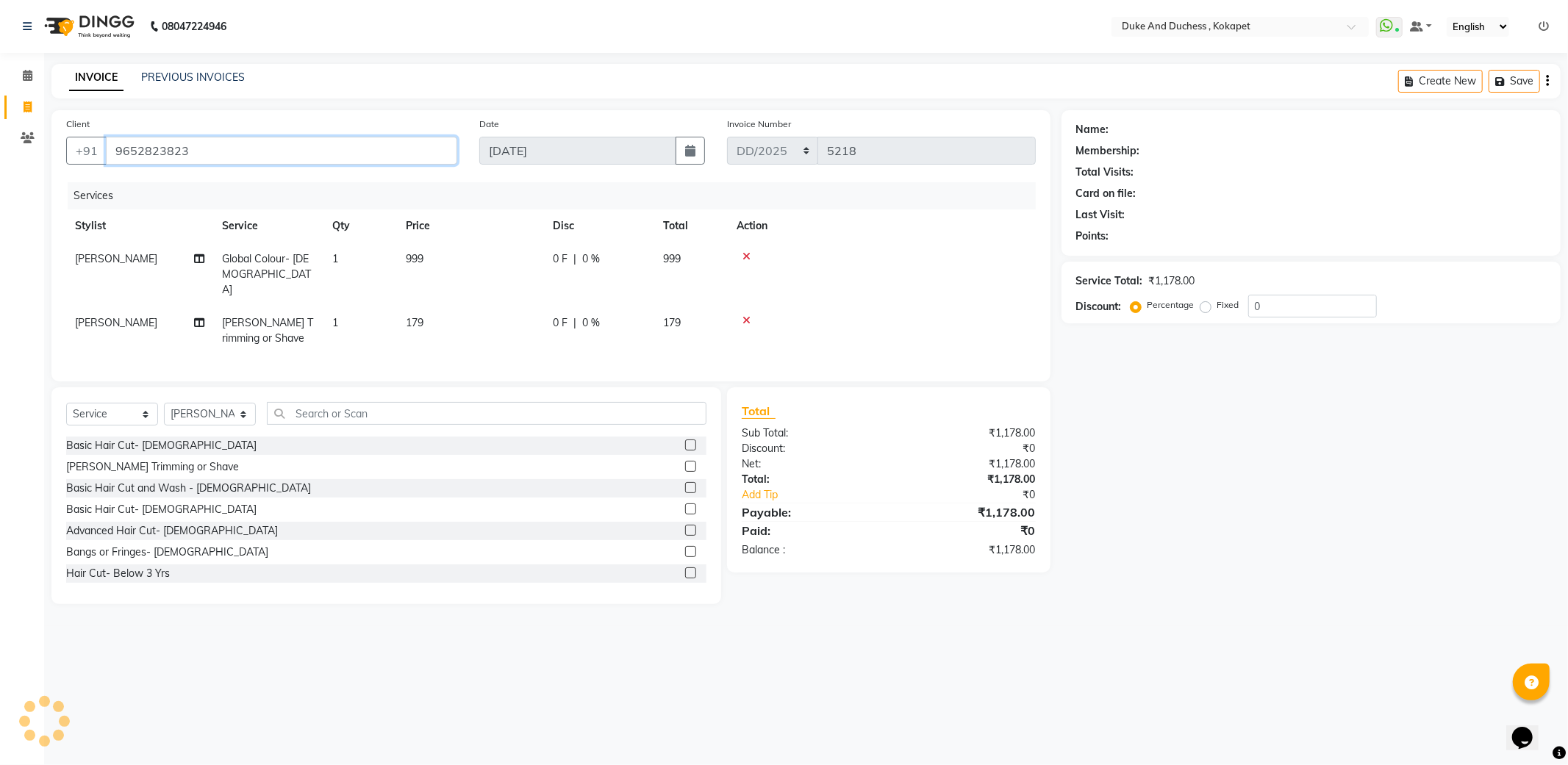
type input "9652823823"
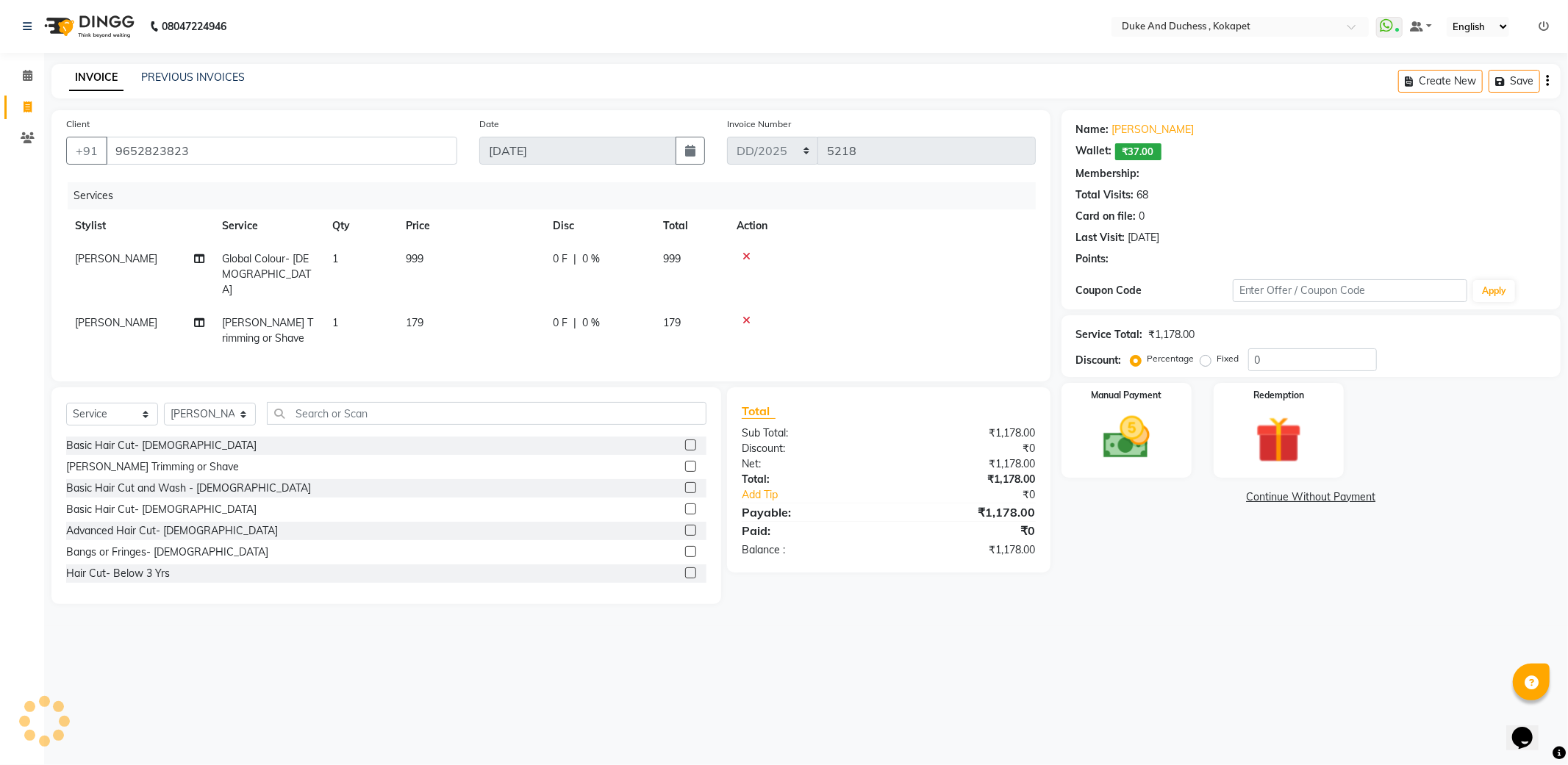
type input "15"
select select "1: Object"
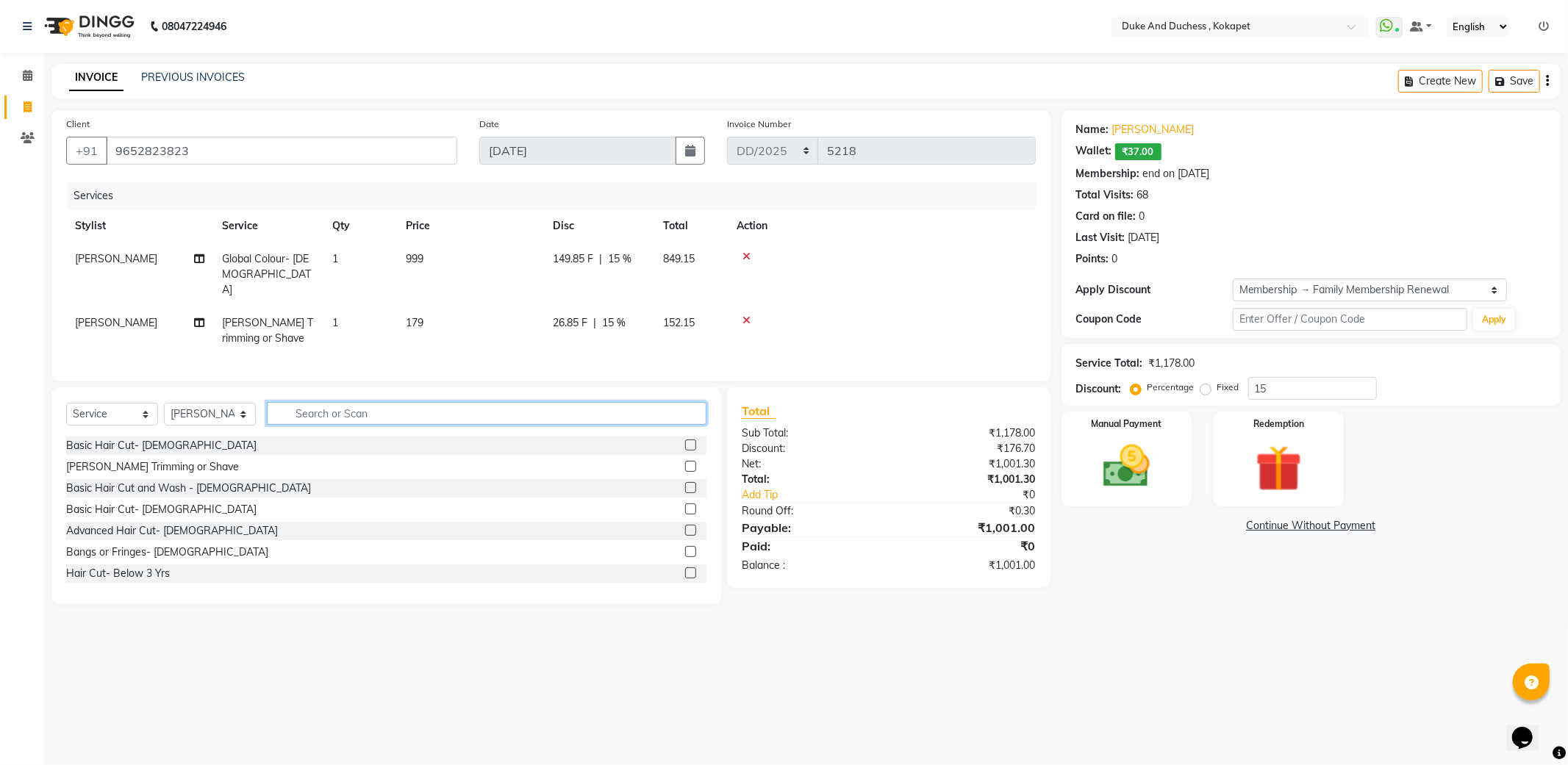
click at [336, 419] on input "text" at bounding box center [486, 414] width 440 height 23
type input "r"
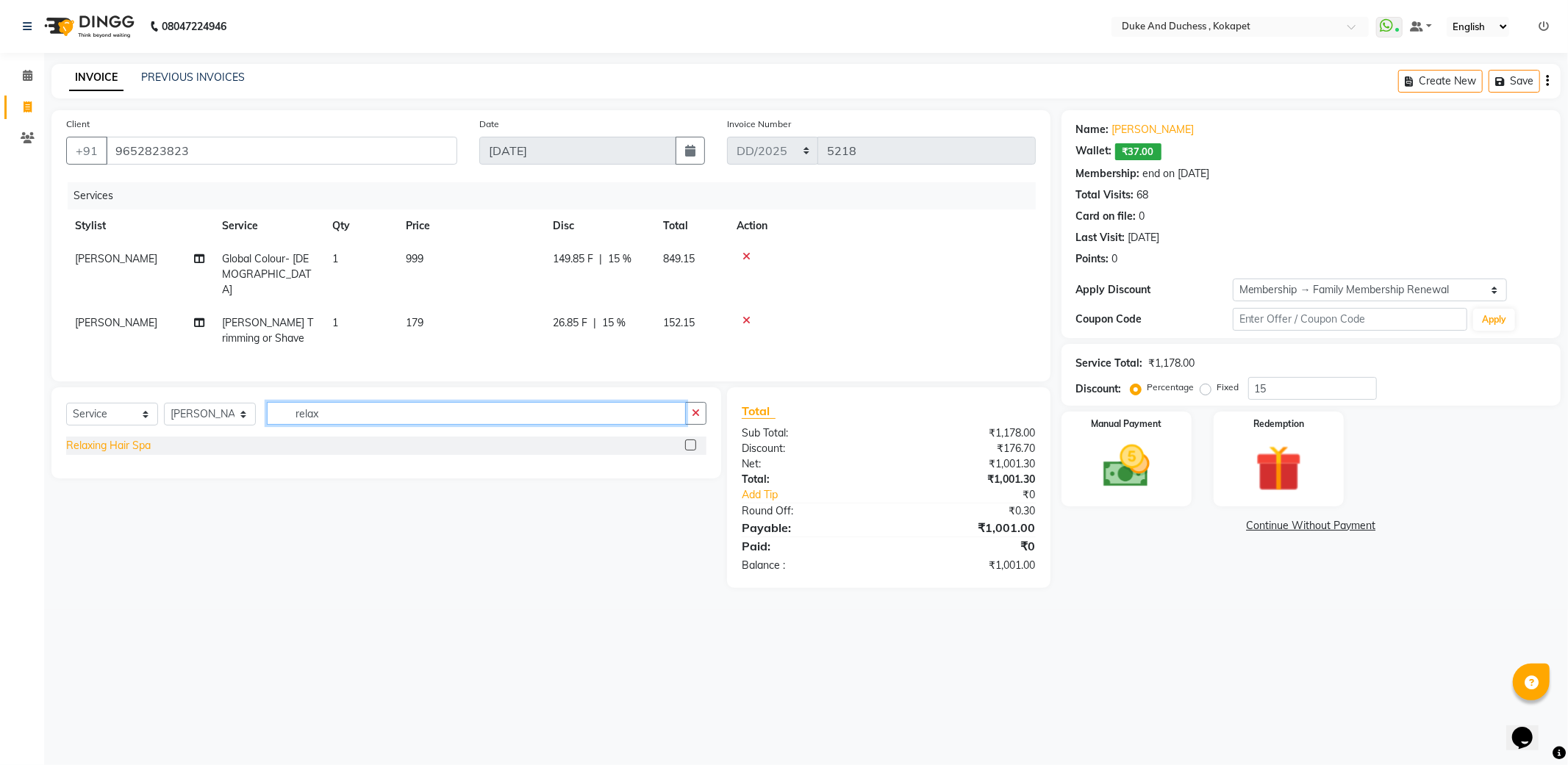
type input "relax"
click at [91, 442] on div "Relaxing Hair Spa" at bounding box center [109, 446] width 85 height 15
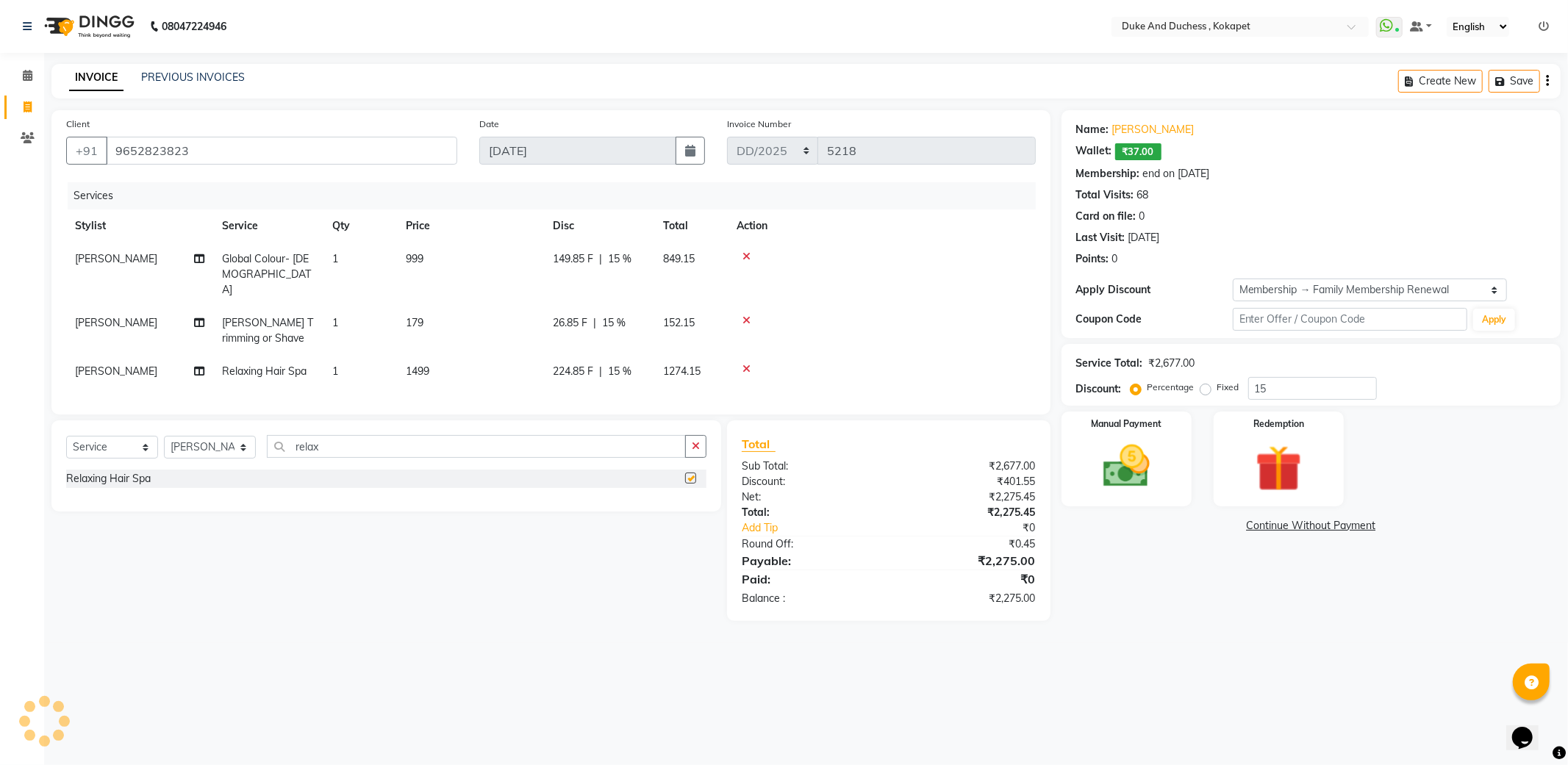
checkbox input "false"
click at [409, 452] on input "relax" at bounding box center [476, 446] width 419 height 23
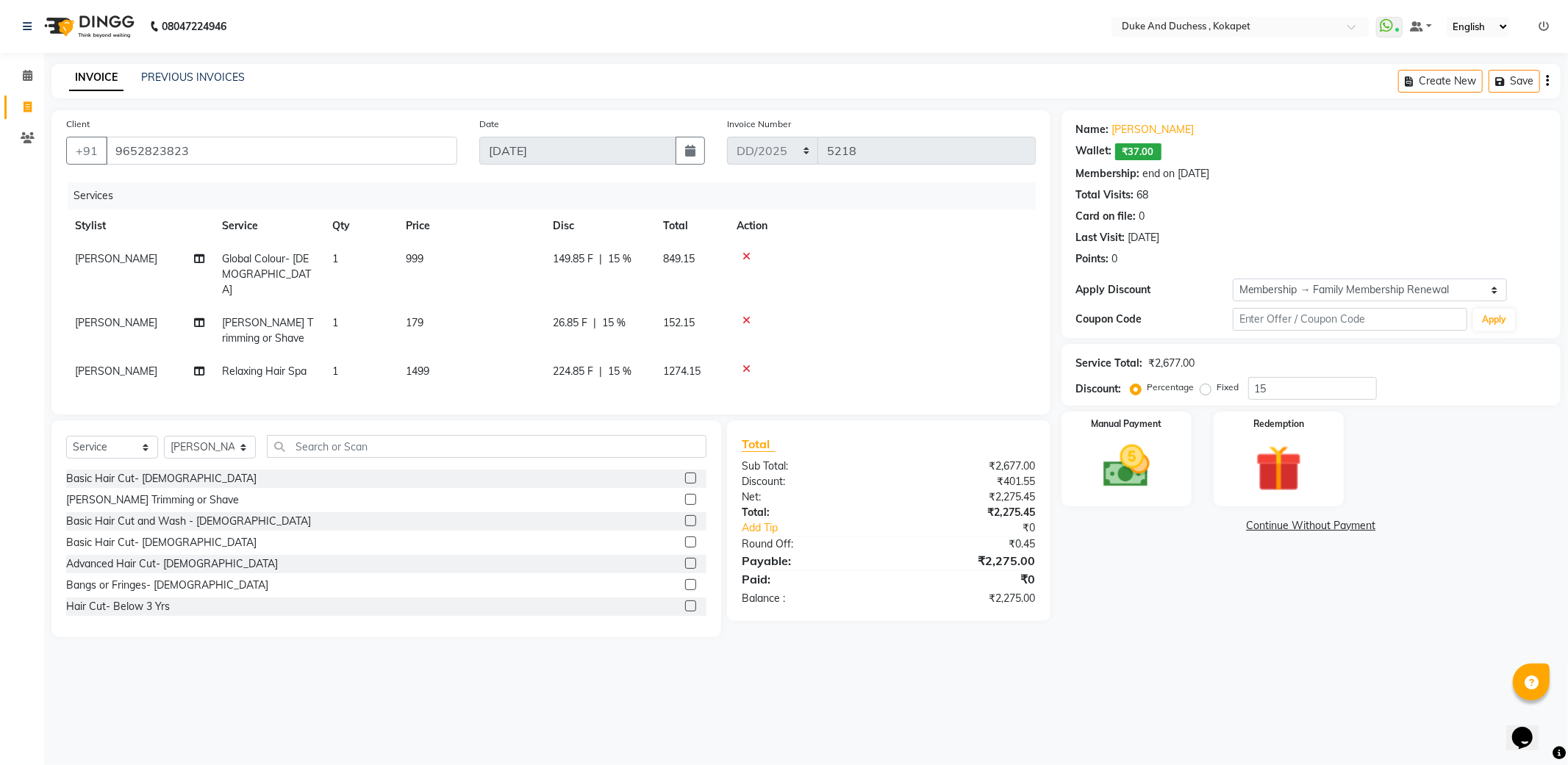
drag, startPoint x: 152, startPoint y: 474, endPoint x: 154, endPoint y: 485, distance: 11.2
click at [154, 474] on div "Basic Hair Cut- [DEMOGRAPHIC_DATA]" at bounding box center [162, 478] width 191 height 15
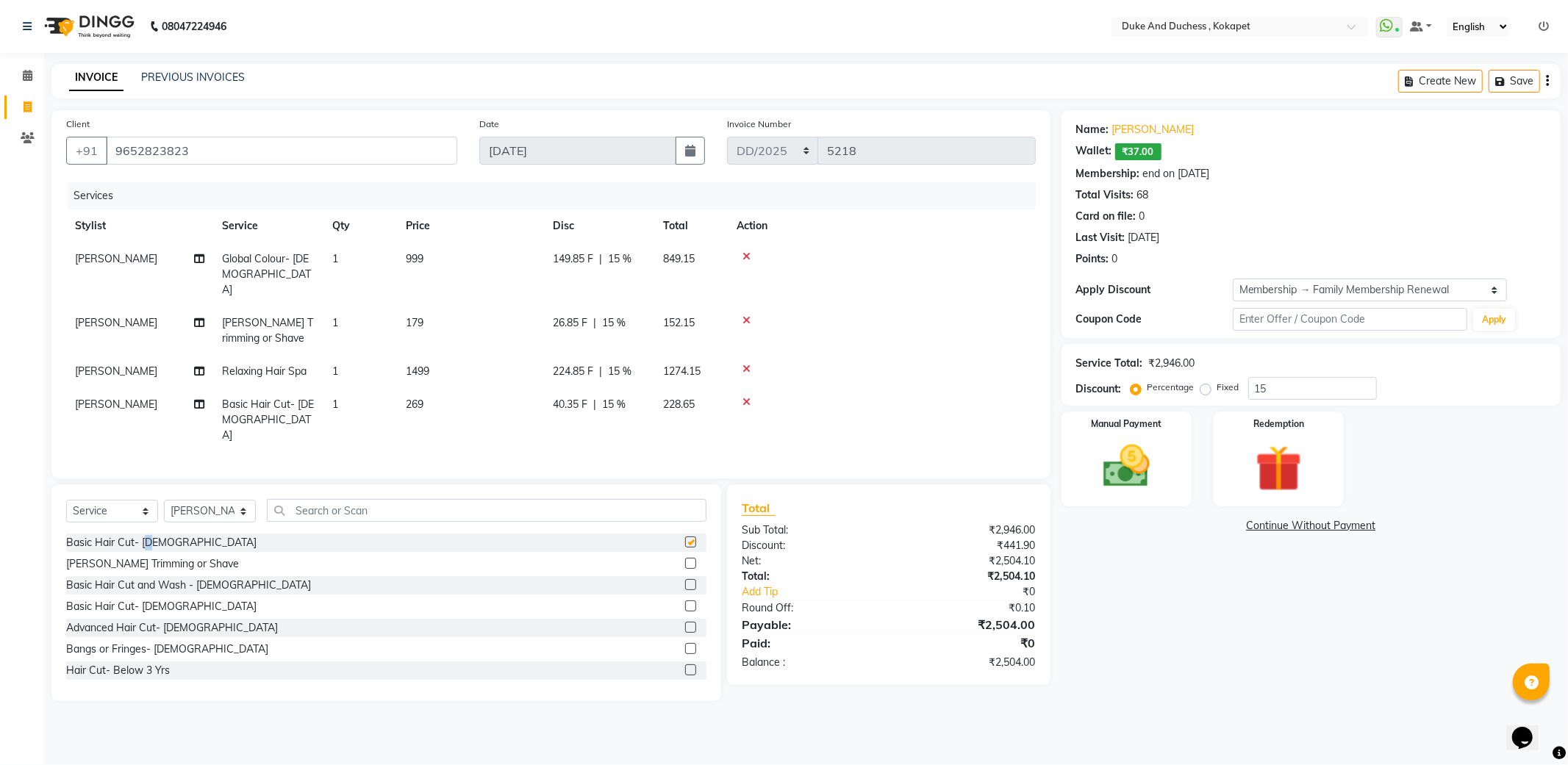
checkbox input "false"
click at [434, 355] on td "1499" at bounding box center [470, 371] width 147 height 33
select select "38838"
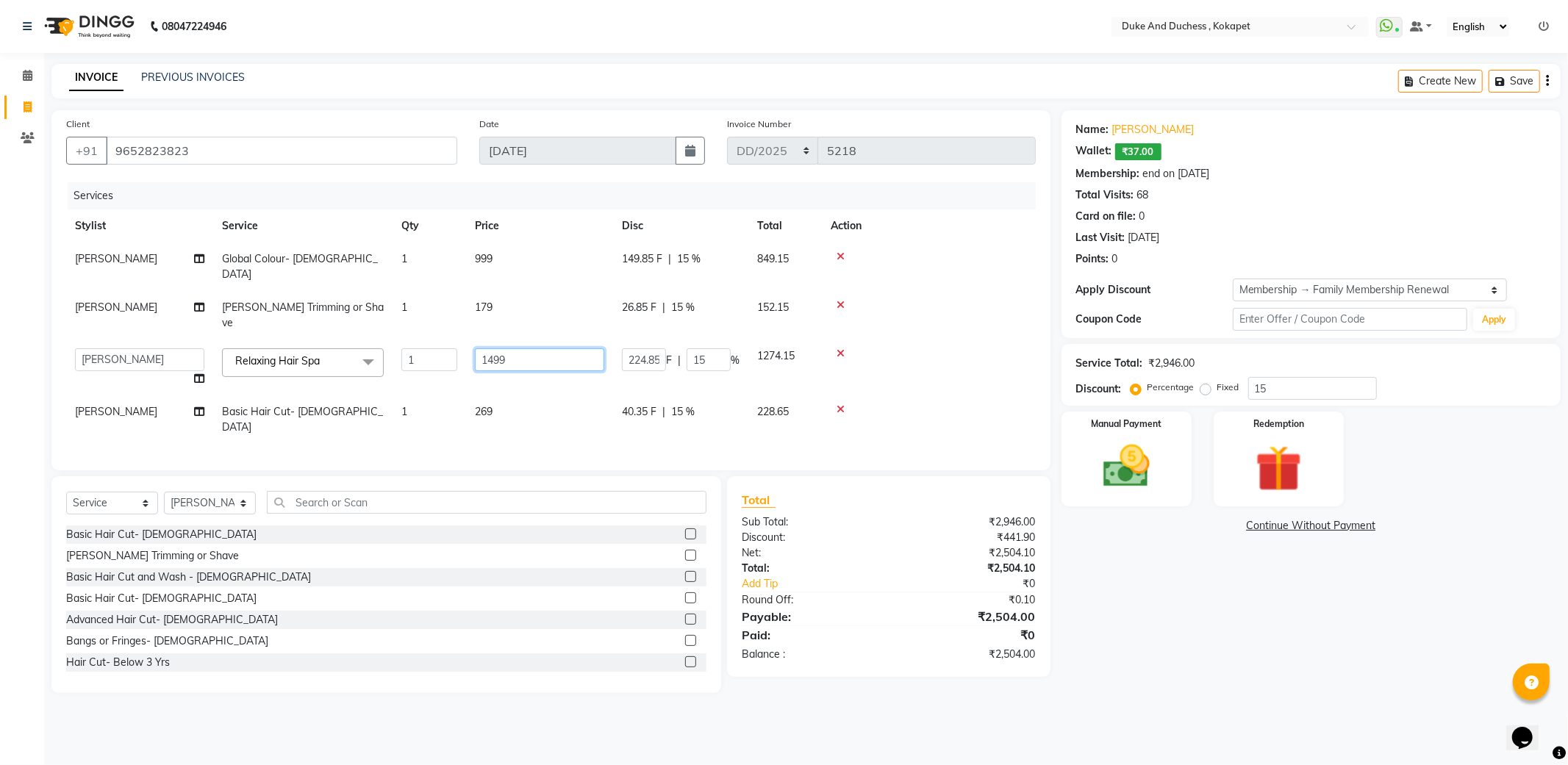
click at [543, 348] on input "1499" at bounding box center [539, 360] width 129 height 23
click at [549, 348] on input "1499" at bounding box center [539, 360] width 129 height 23
type input "1"
type input "1568"
click at [943, 291] on td at bounding box center [929, 315] width 214 height 48
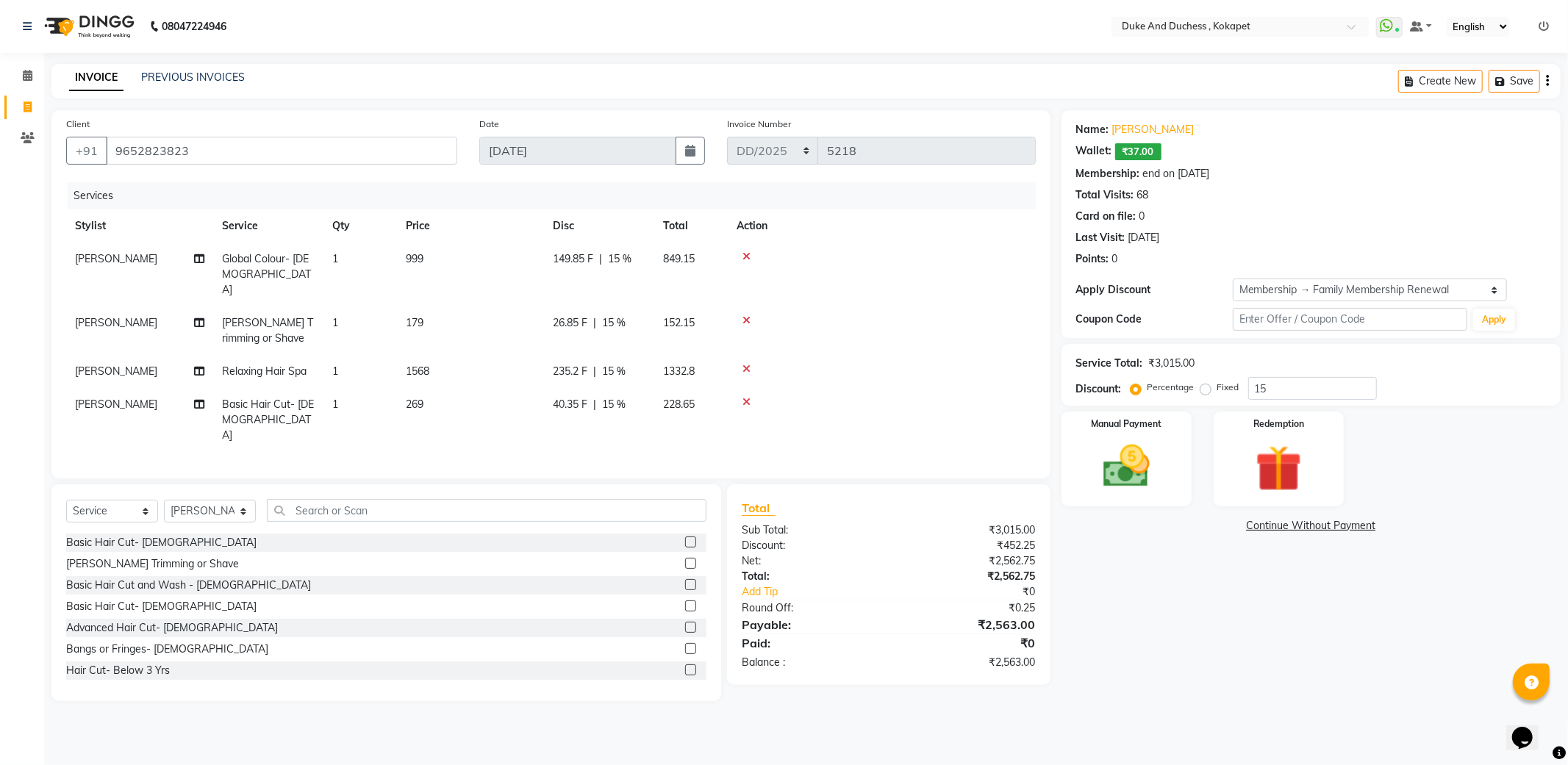
click at [629, 364] on div "235.2 F | 15 %" at bounding box center [599, 371] width 92 height 15
select select "38838"
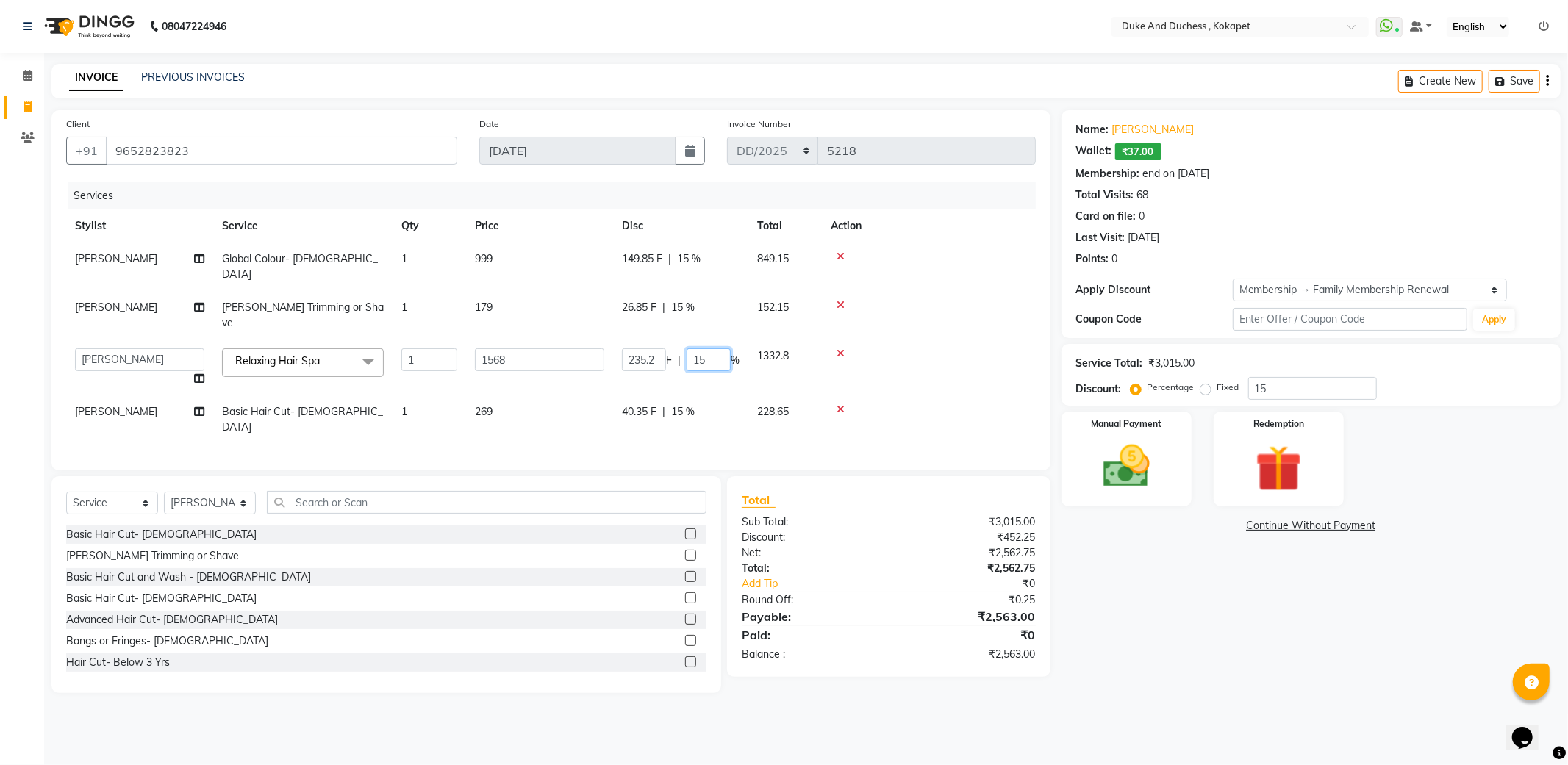
click at [716, 348] on input "15" at bounding box center [708, 360] width 44 height 23
type input "1"
type input "0"
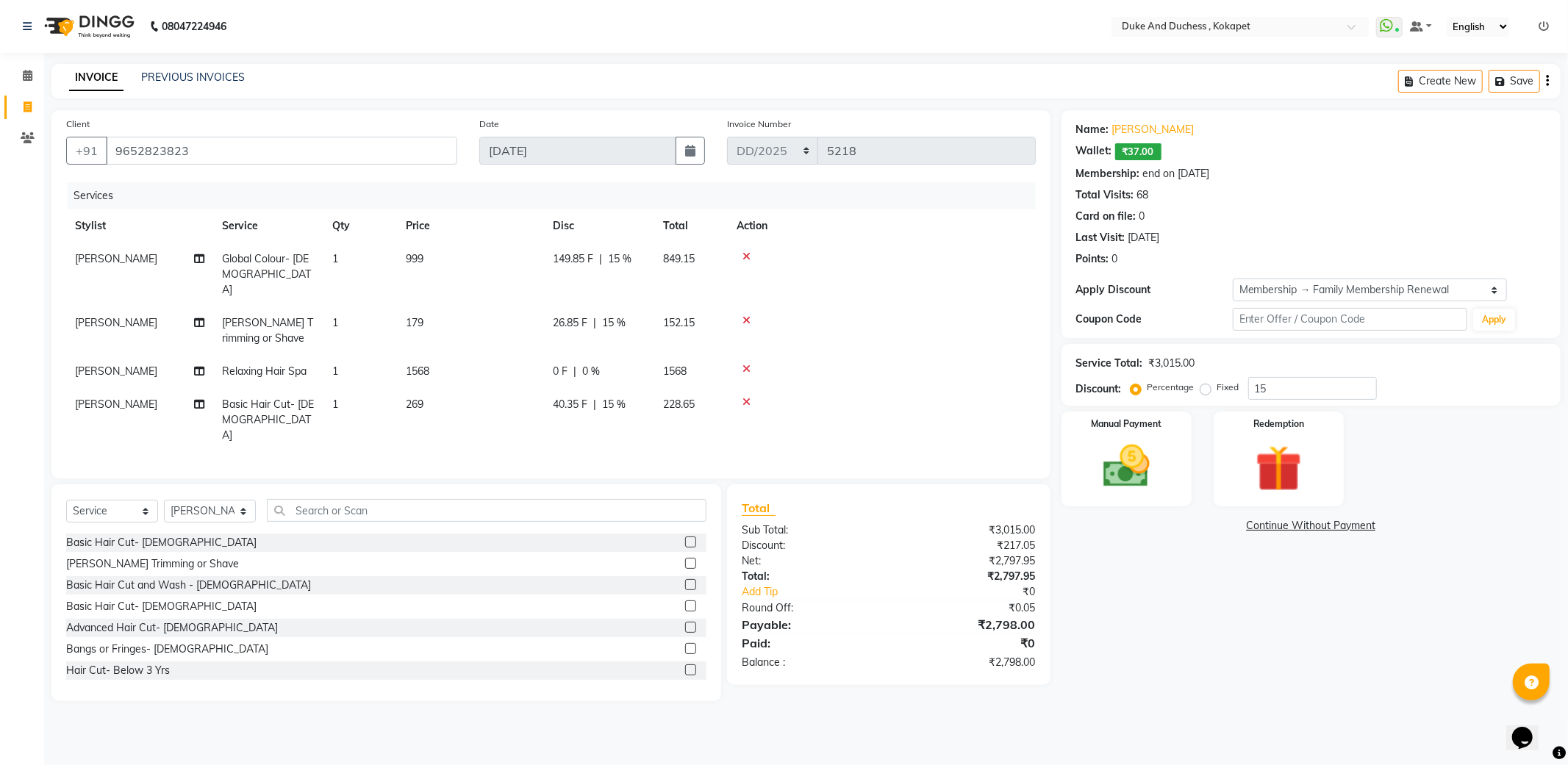
click at [968, 355] on td at bounding box center [882, 371] width 308 height 33
click at [686, 397] on span "228.65" at bounding box center [679, 404] width 32 height 13
select select "38838"
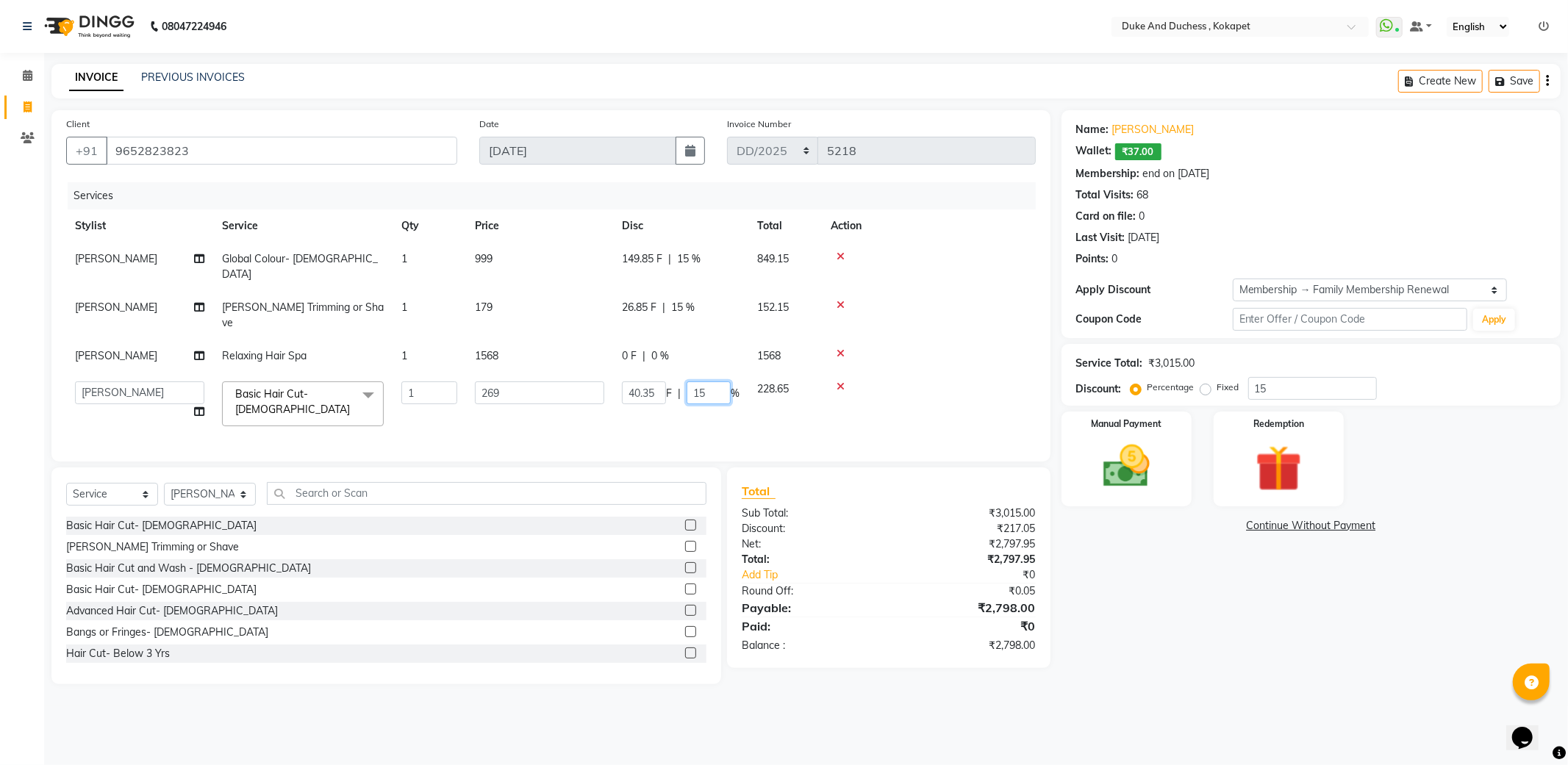
click at [708, 381] on input "15" at bounding box center [708, 393] width 44 height 23
type input "1"
type input "0"
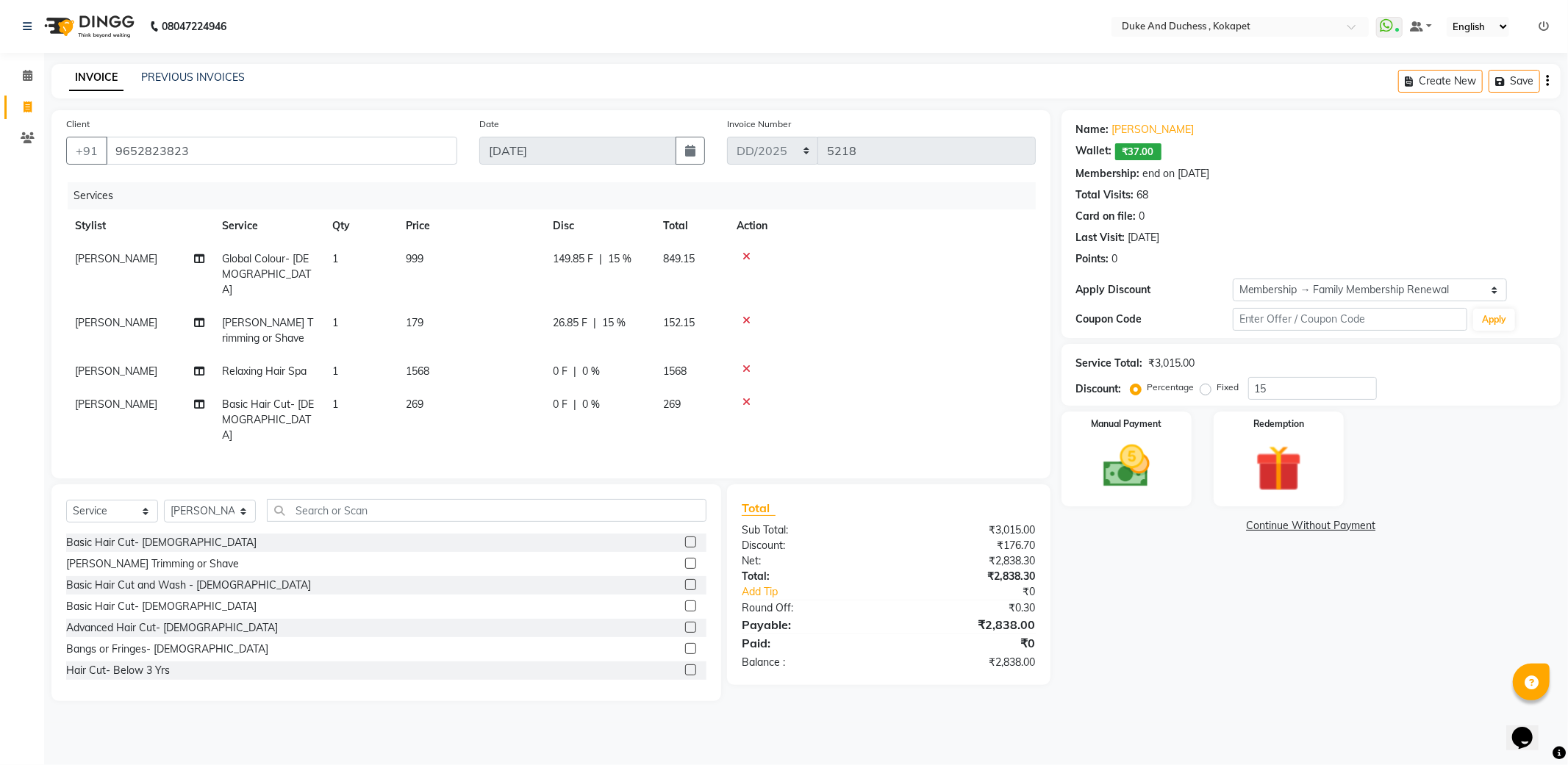
click at [1008, 314] on tbody "[PERSON_NAME] Global Colour- [DEMOGRAPHIC_DATA] 1 999 149.85 F | 15 % 849.15 [P…" at bounding box center [551, 347] width 969 height 210
click at [455, 363] on td "1568" at bounding box center [470, 371] width 147 height 33
select select "38838"
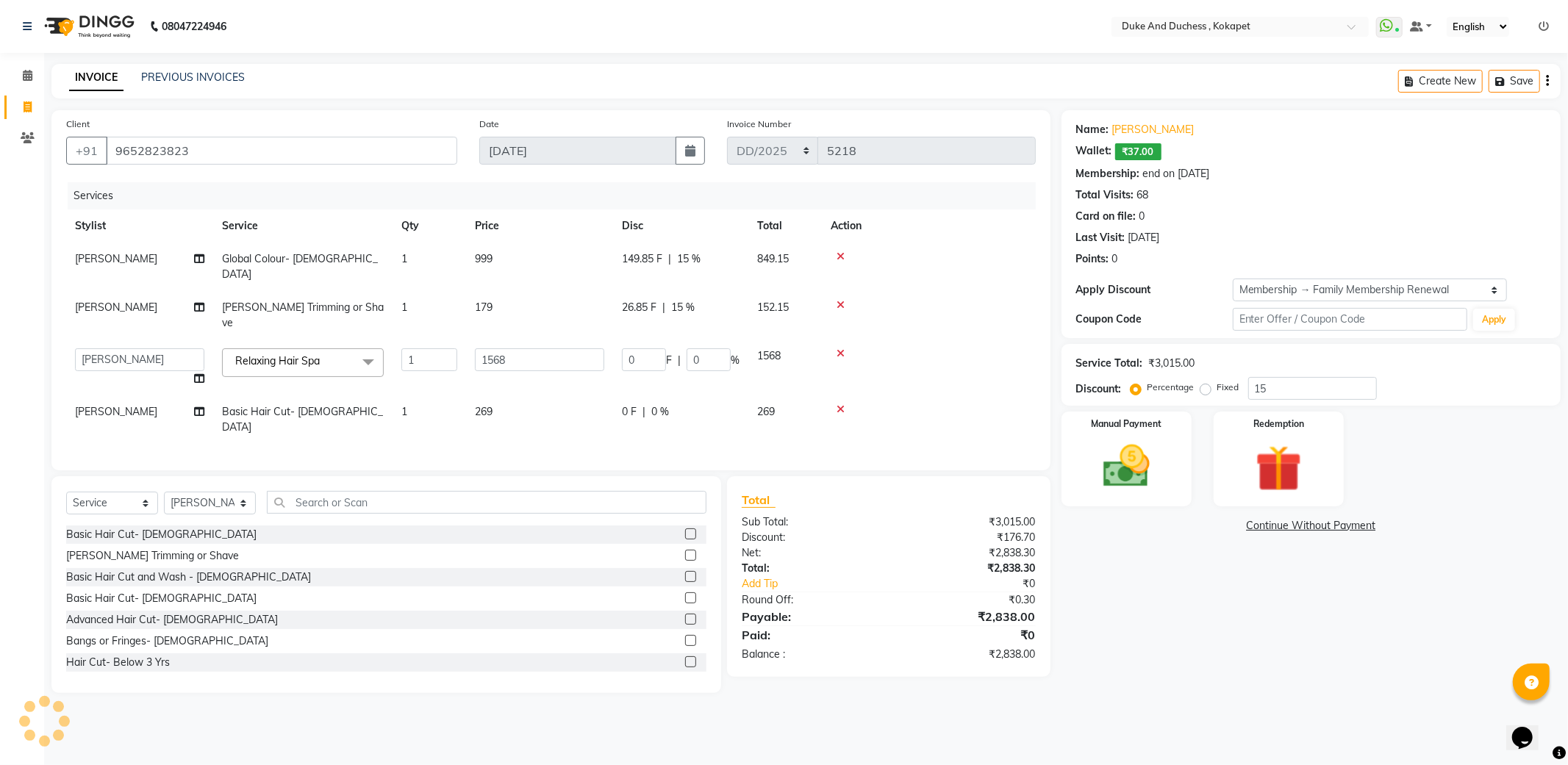
click at [841, 348] on icon at bounding box center [840, 353] width 8 height 11
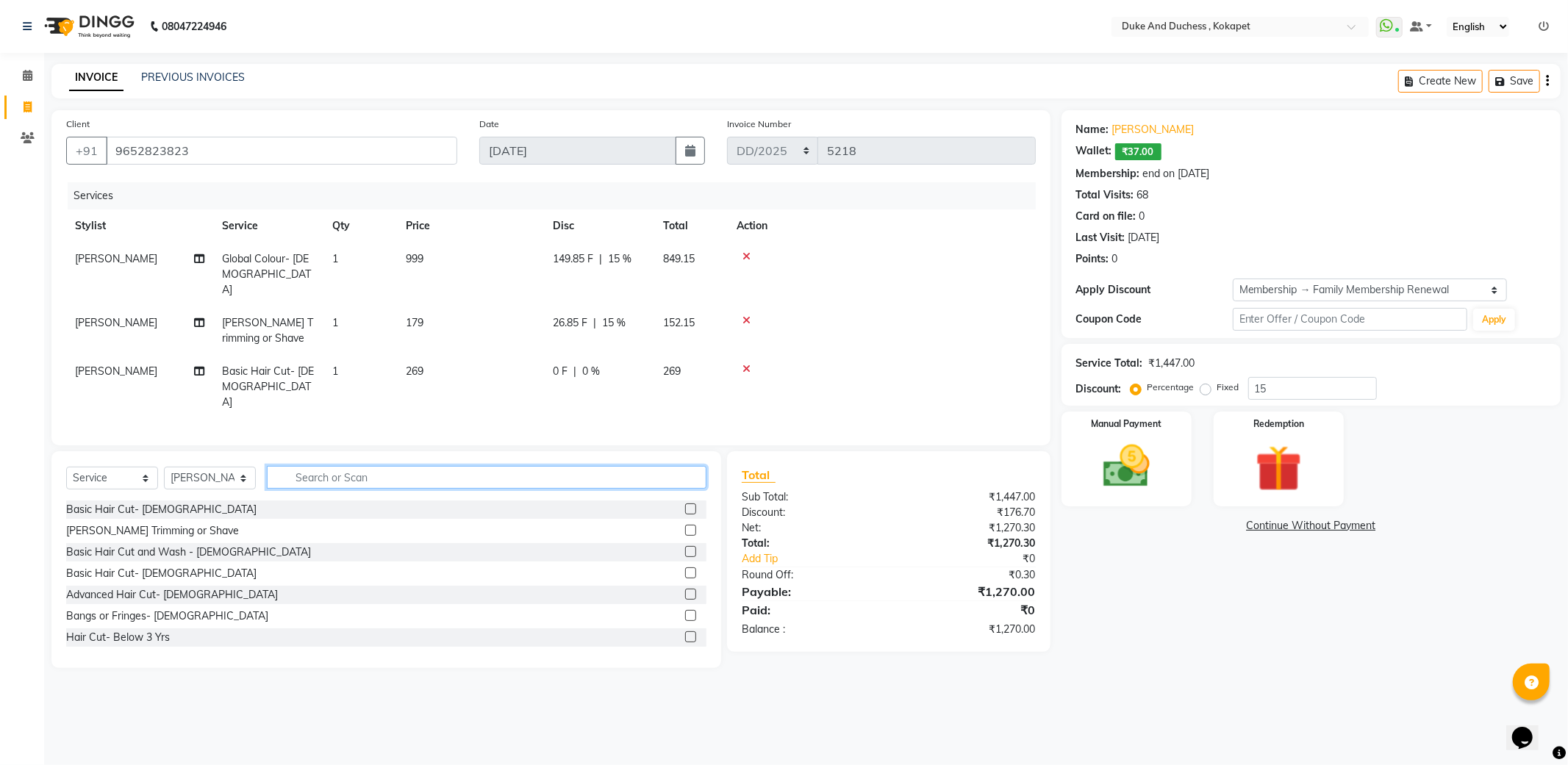
click at [295, 466] on input "text" at bounding box center [486, 477] width 440 height 23
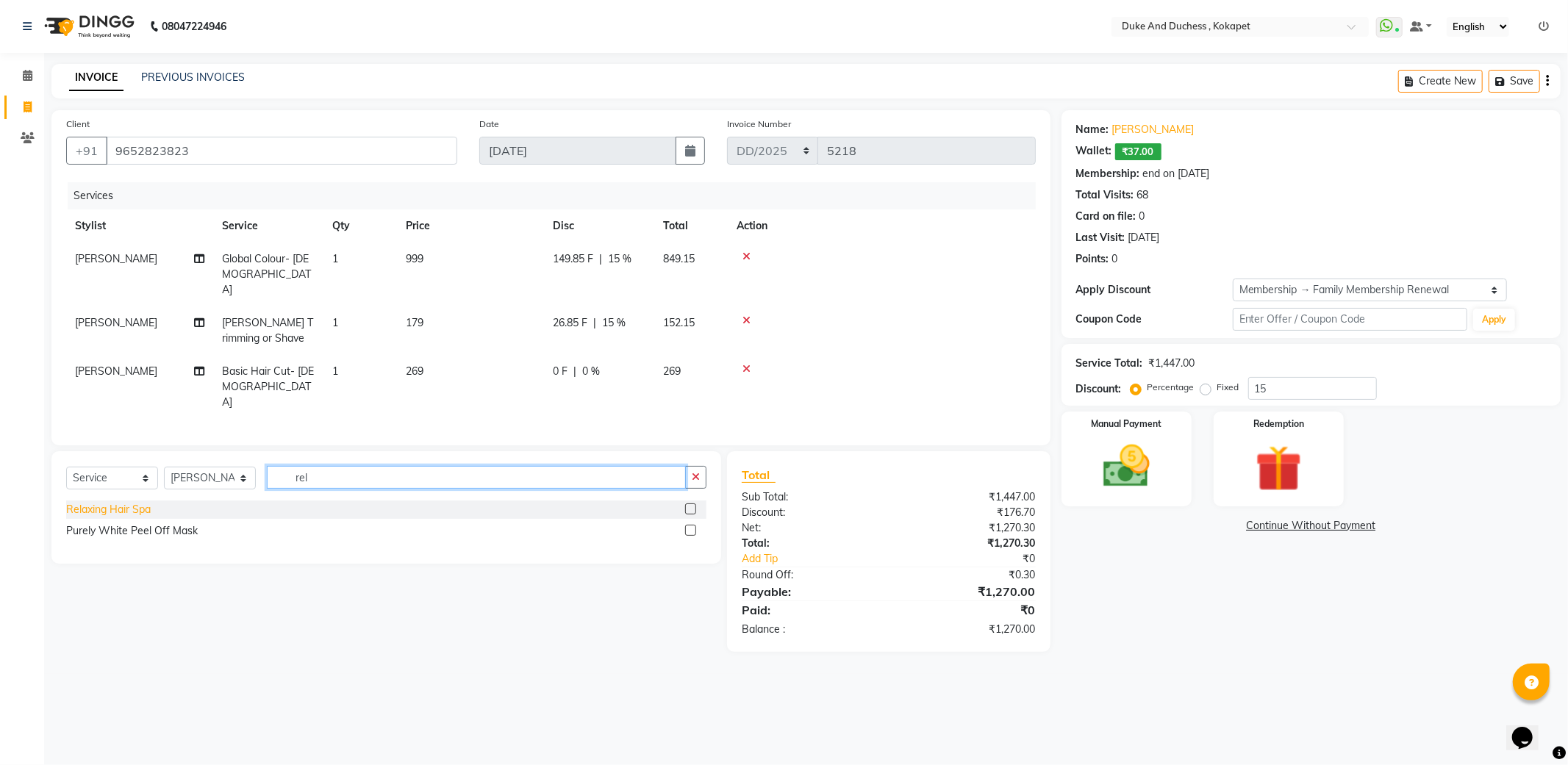
type input "rel"
click at [136, 502] on div "Relaxing Hair Spa" at bounding box center [109, 510] width 85 height 15
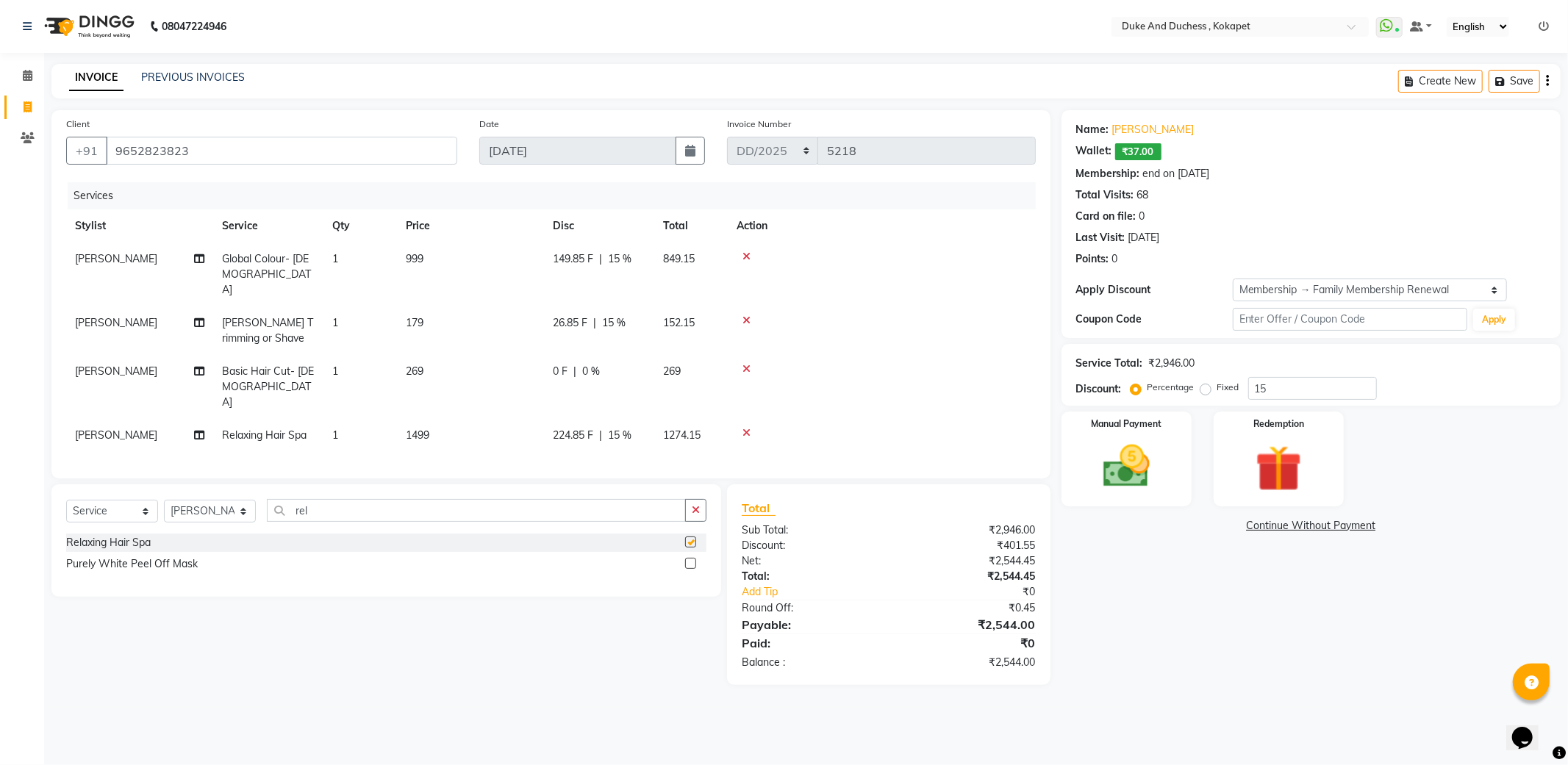
checkbox input "false"
click at [621, 427] on span "15 %" at bounding box center [619, 435] width 23 height 15
select select "38838"
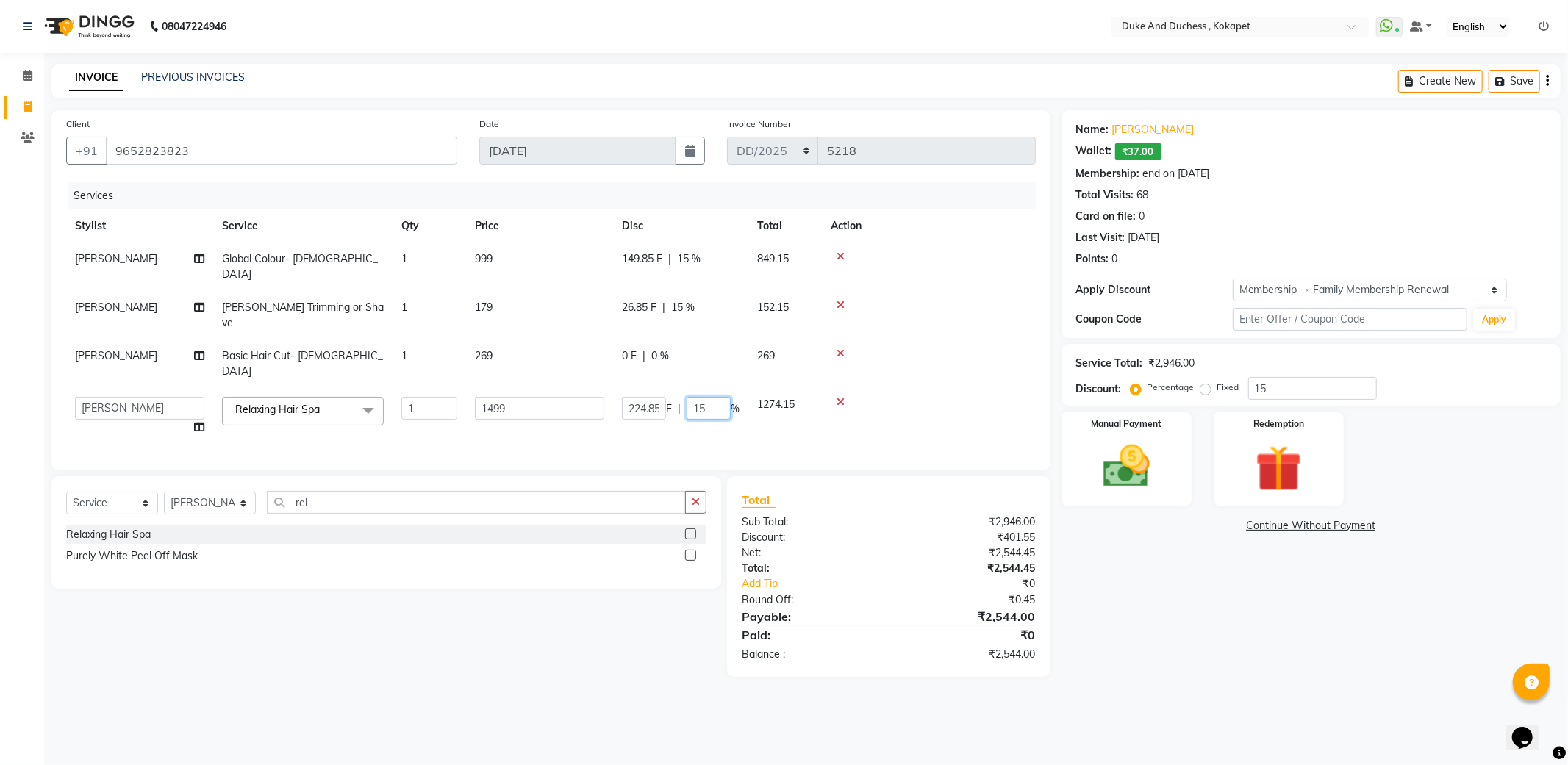
click at [711, 396] on input "15" at bounding box center [708, 408] width 44 height 23
type input "1"
type input "0"
click at [986, 321] on tbody "[PERSON_NAME] Global Colour- [DEMOGRAPHIC_DATA] 1 999 149.85 F | 15 % 849.15 [P…" at bounding box center [551, 343] width 969 height 201
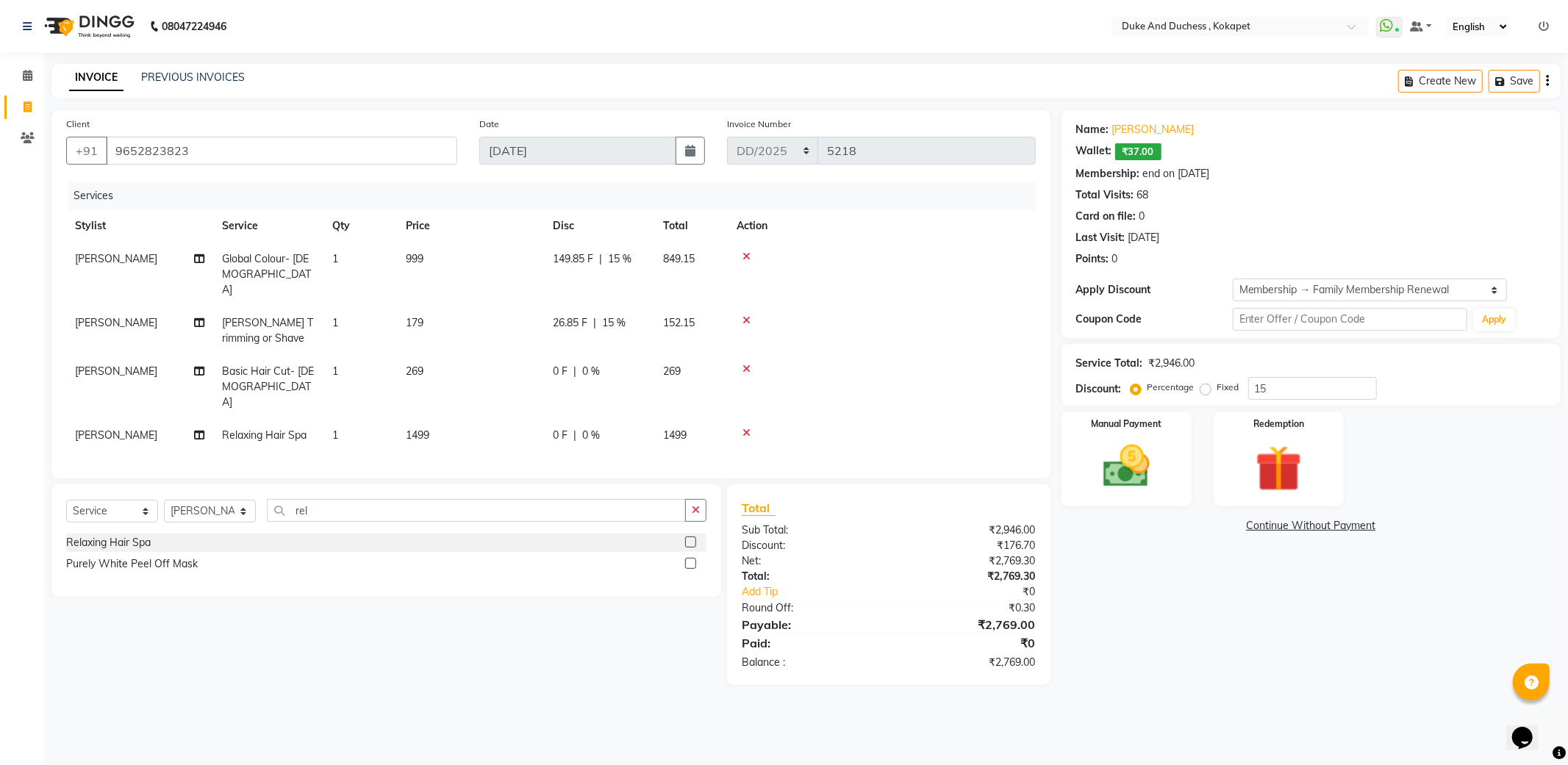
click at [416, 365] on span "269" at bounding box center [414, 371] width 17 height 13
select select "38838"
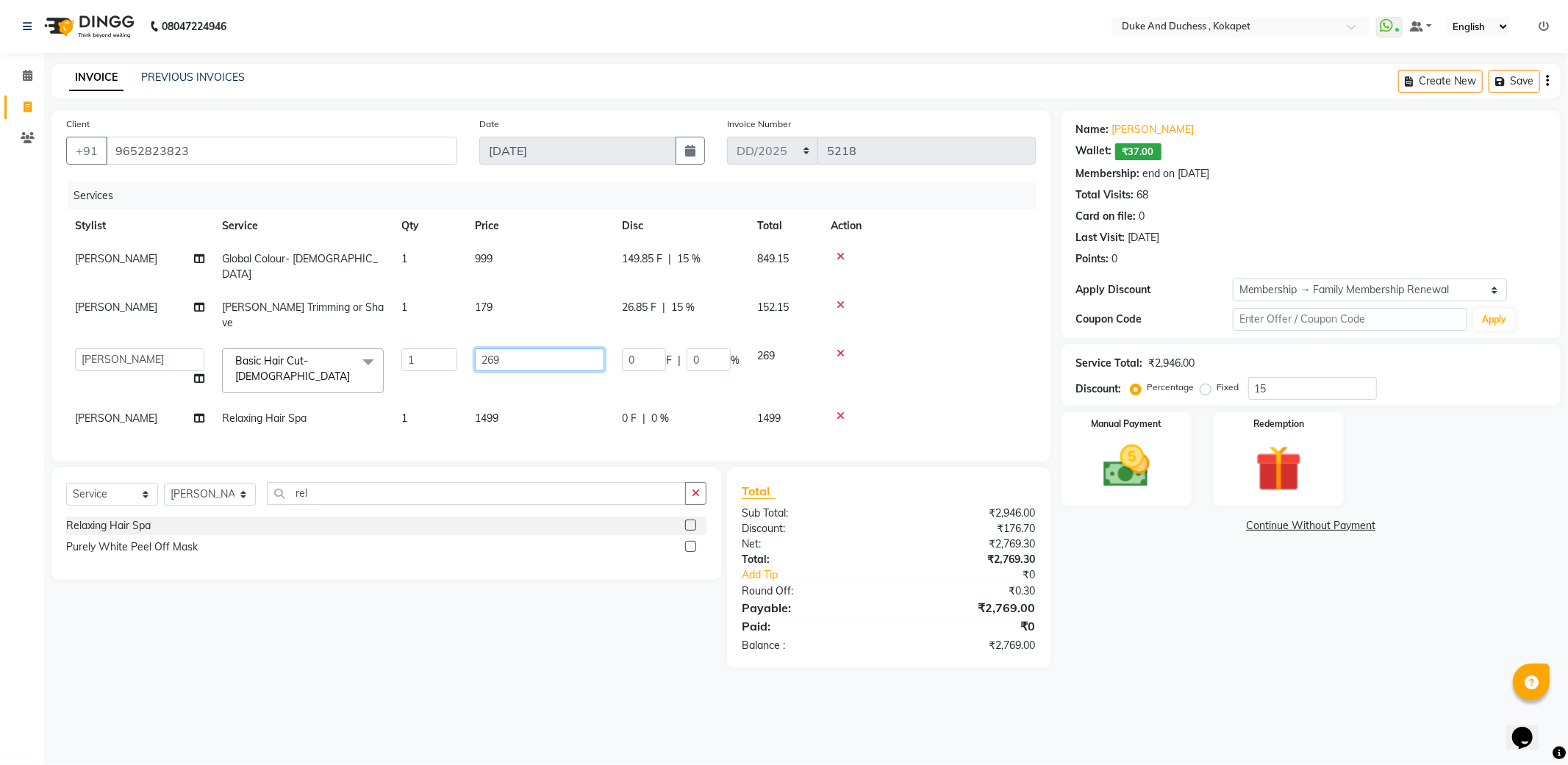
click at [529, 348] on input "269" at bounding box center [539, 360] width 129 height 23
type input "200"
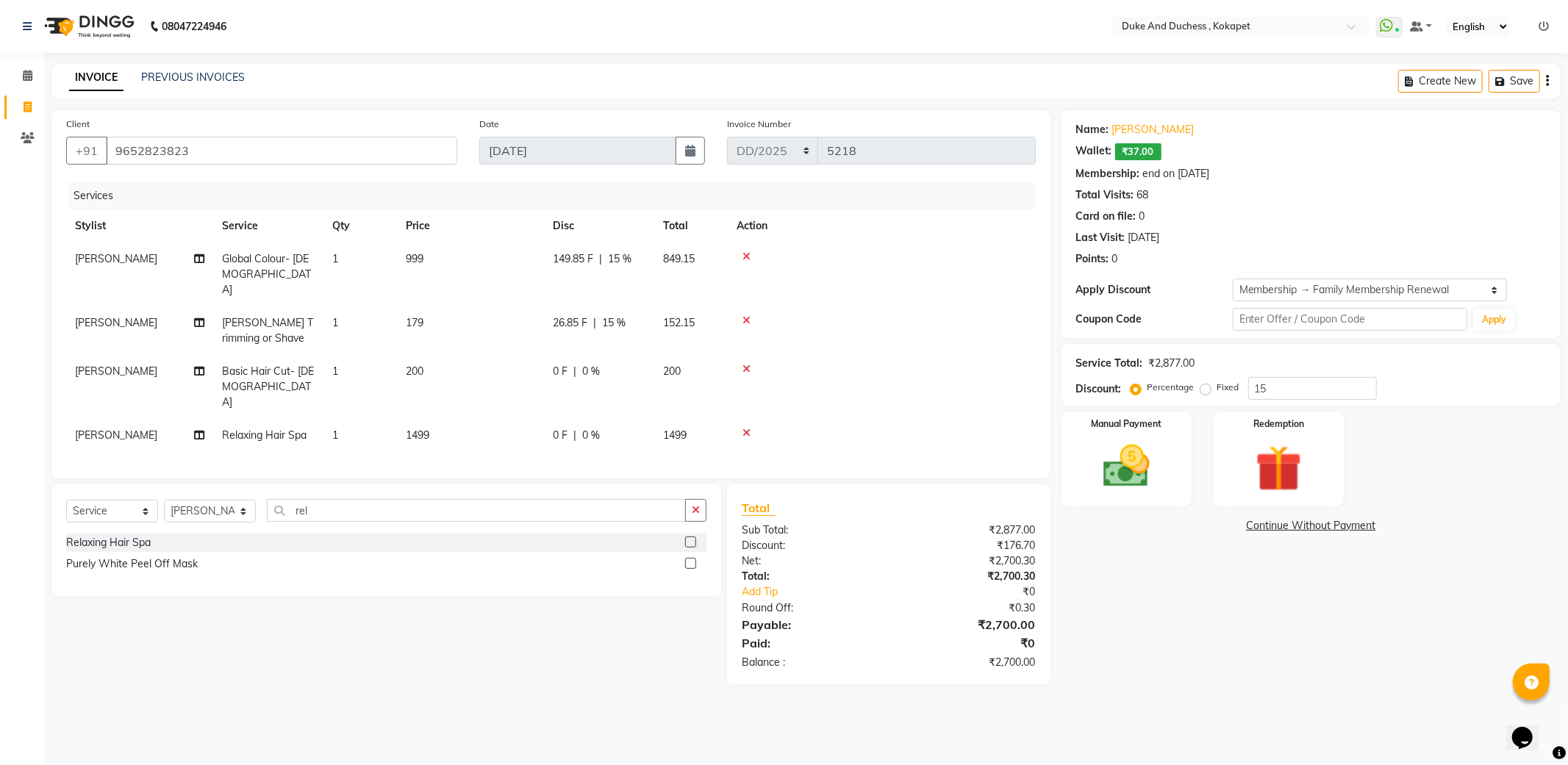
click at [1024, 355] on td at bounding box center [882, 387] width 308 height 64
click at [1129, 469] on img at bounding box center [1126, 467] width 79 height 56
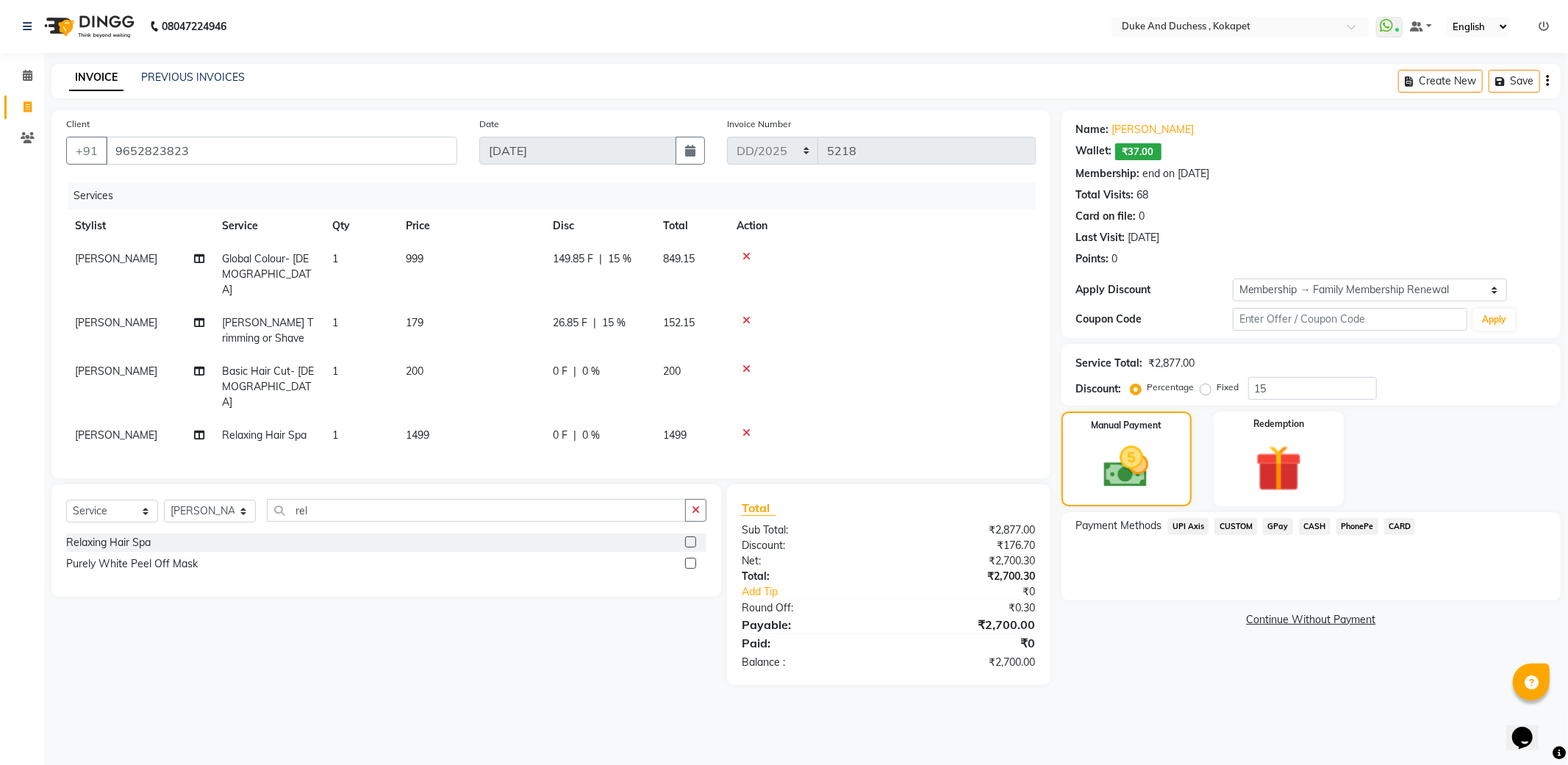
click at [1270, 530] on span "GPay" at bounding box center [1277, 526] width 30 height 17
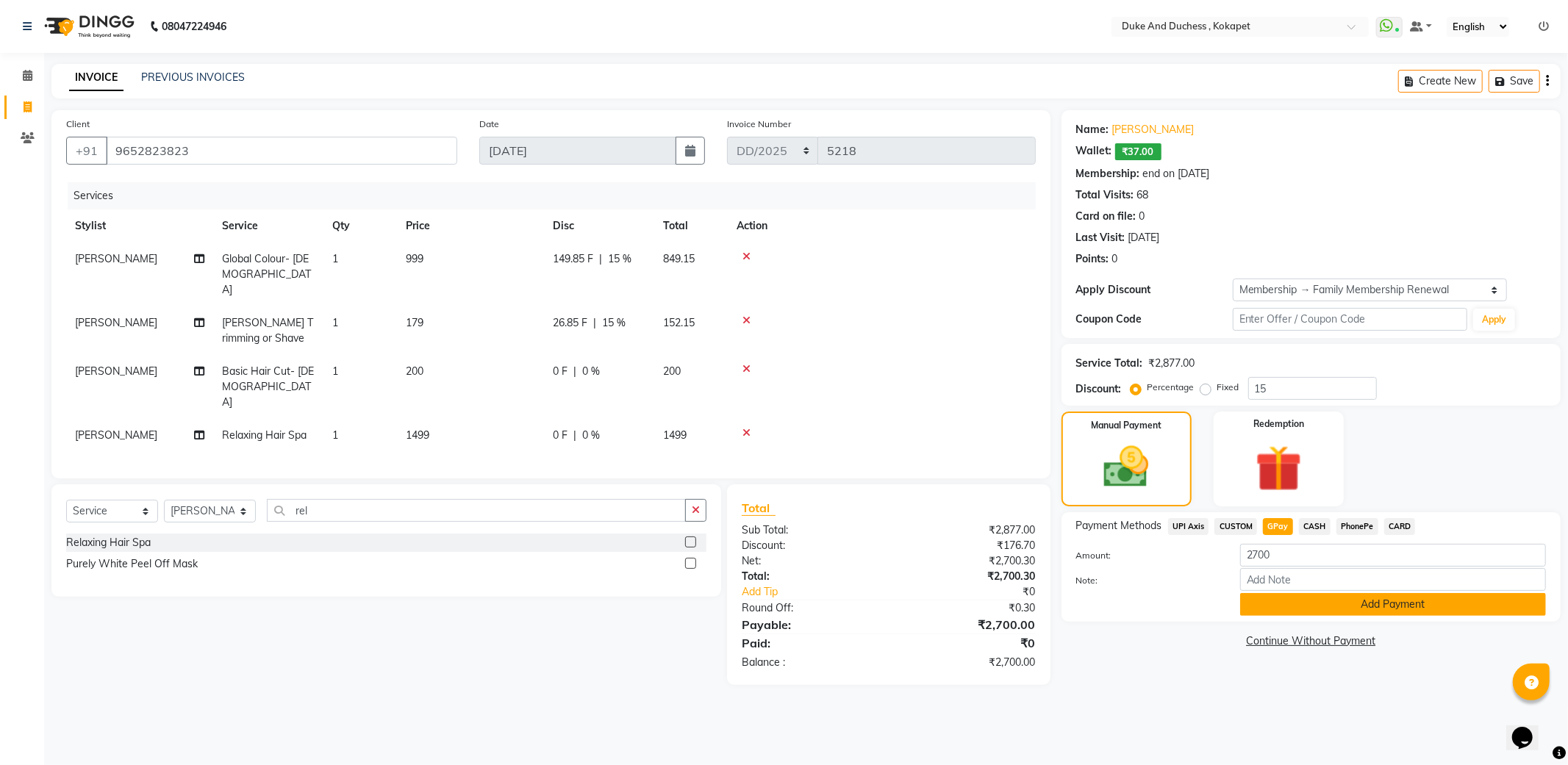
click at [1317, 605] on button "Add Payment" at bounding box center [1393, 604] width 306 height 23
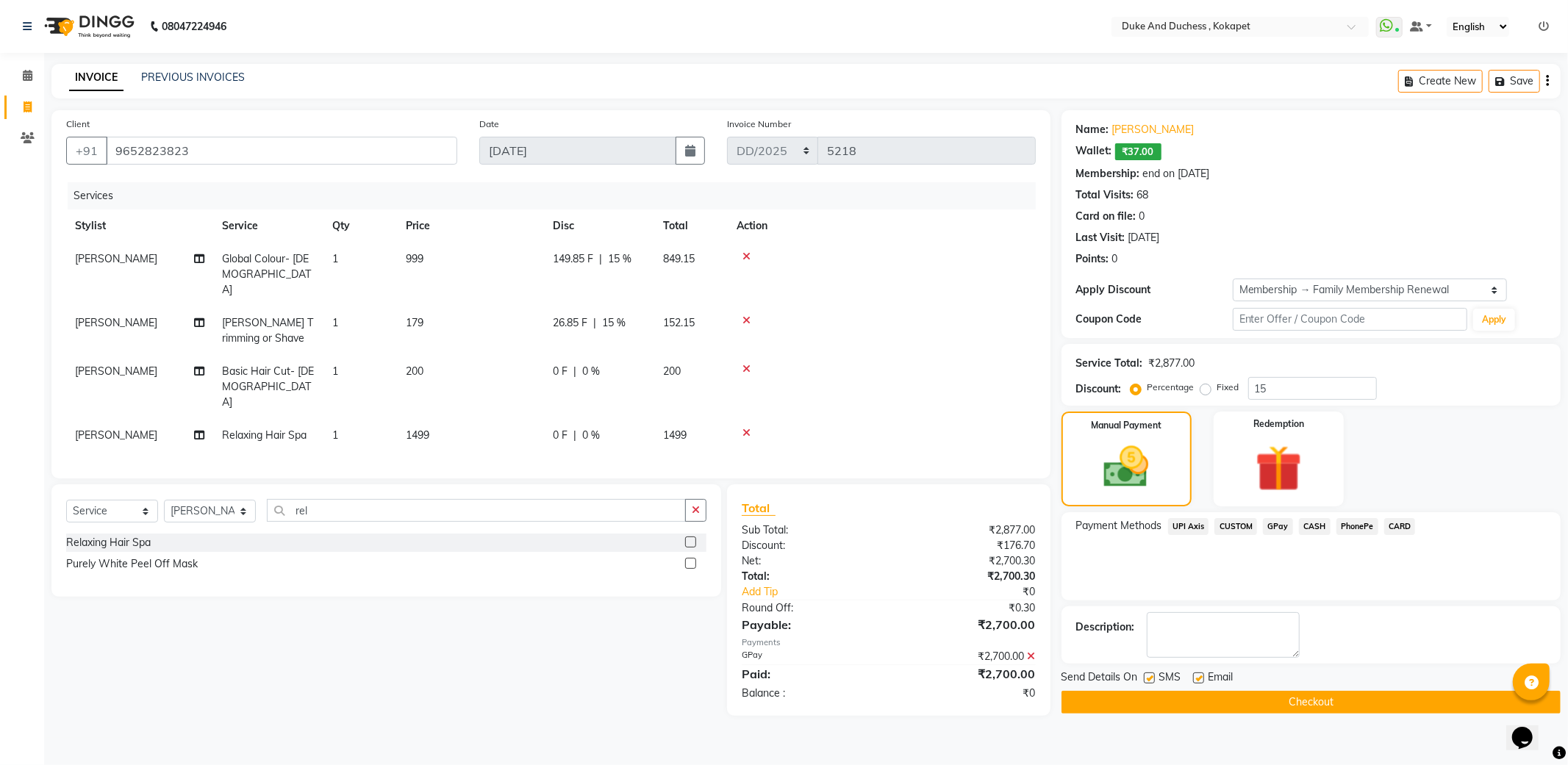
click at [1295, 705] on button "Checkout" at bounding box center [1311, 702] width 499 height 23
